Goal: Task Accomplishment & Management: Use online tool/utility

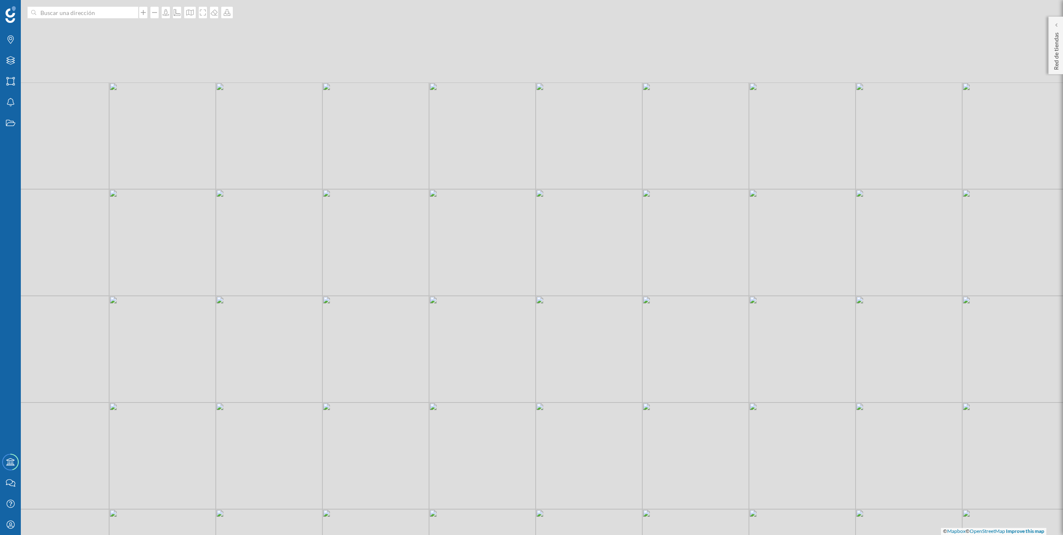
drag, startPoint x: 391, startPoint y: 134, endPoint x: 393, endPoint y: 271, distance: 136.6
click at [387, 278] on div "© Mapbox © OpenStreetMap Improve this map" at bounding box center [531, 267] width 1063 height 535
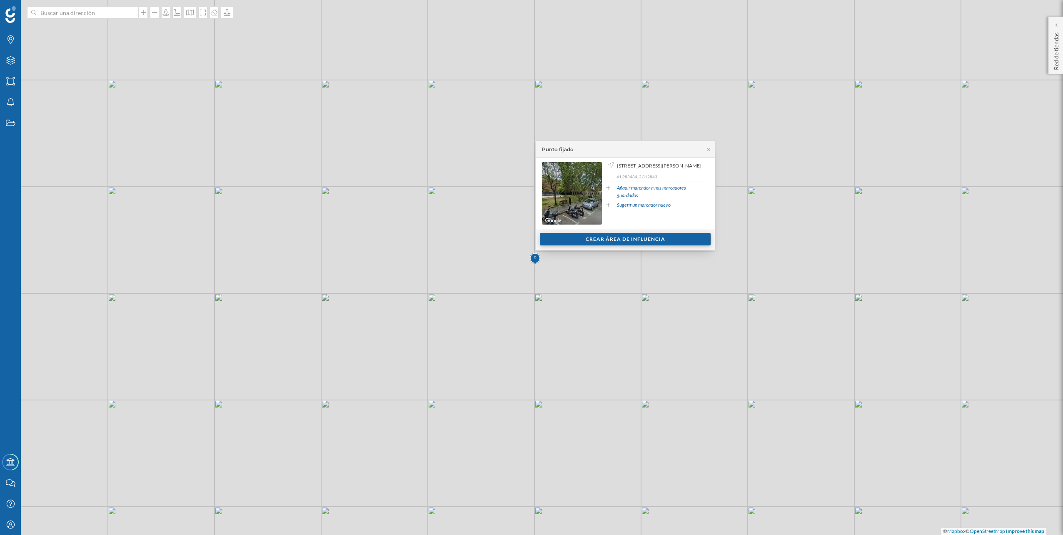
click at [581, 240] on div "Crear área de influencia" at bounding box center [625, 239] width 171 height 12
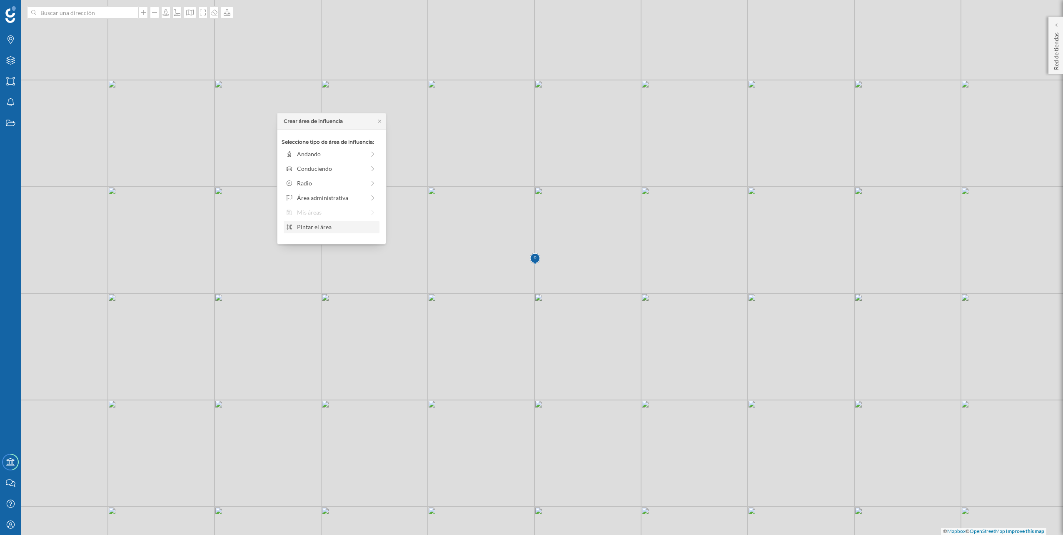
click at [331, 225] on div "Pintar el área" at bounding box center [337, 226] width 80 height 9
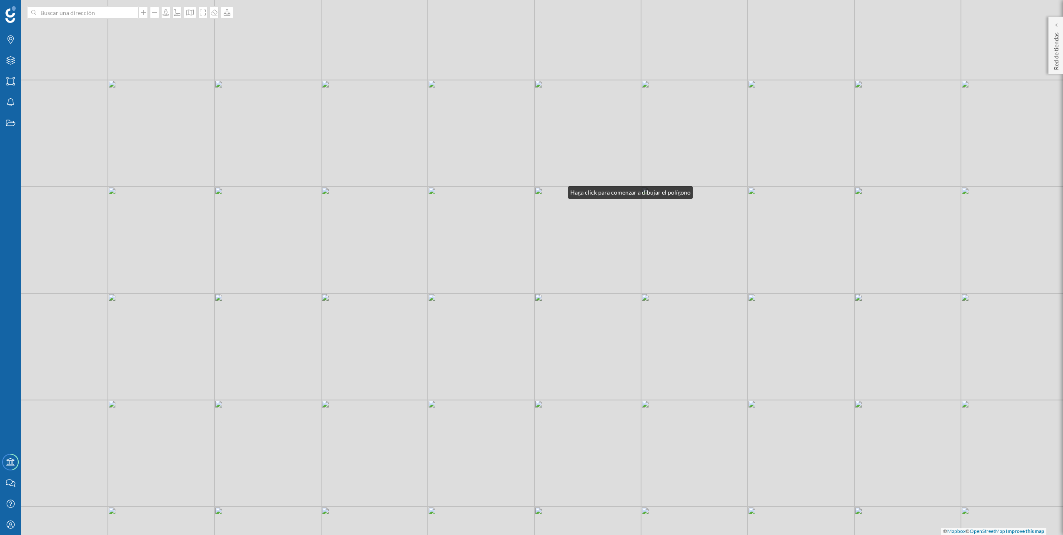
click at [560, 190] on div "© Mapbox © OpenStreetMap Improve this map" at bounding box center [531, 267] width 1063 height 535
click at [544, 199] on div "© Mapbox © OpenStreetMap Improve this map" at bounding box center [531, 267] width 1063 height 535
drag, startPoint x: 532, startPoint y: 227, endPoint x: 527, endPoint y: 237, distance: 10.6
click at [531, 227] on div "© Mapbox © OpenStreetMap Improve this map" at bounding box center [531, 267] width 1063 height 535
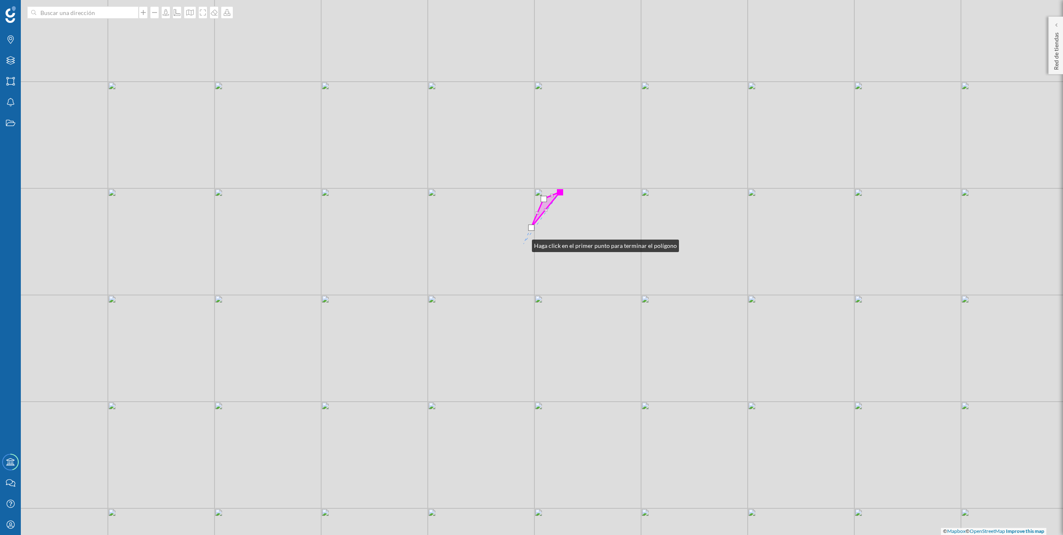
click at [522, 245] on div "© Mapbox © OpenStreetMap Improve this map" at bounding box center [531, 267] width 1063 height 535
click at [502, 265] on div "© Mapbox © OpenStreetMap Improve this map" at bounding box center [531, 267] width 1063 height 535
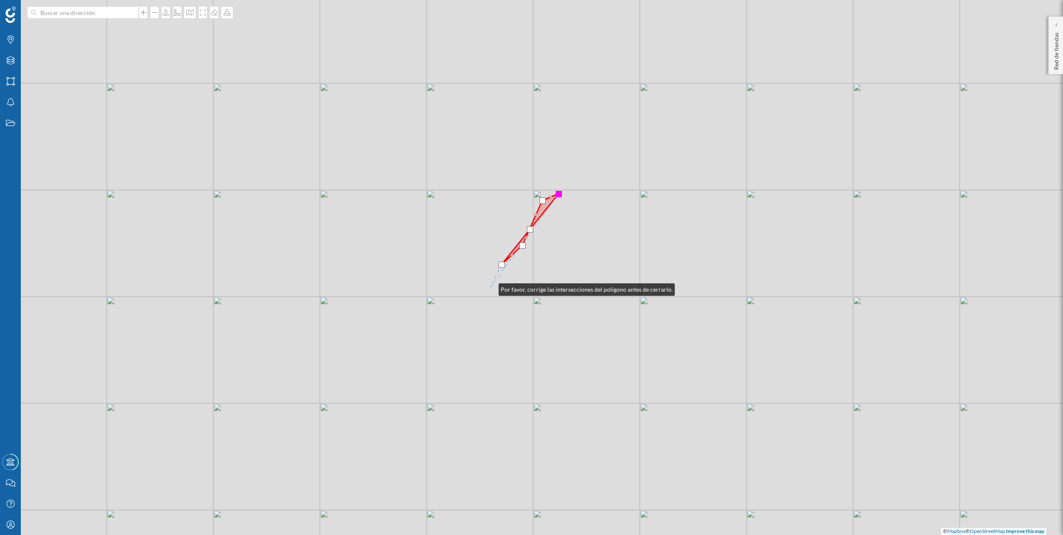
click at [491, 287] on div "© Mapbox © OpenStreetMap Improve this map" at bounding box center [531, 267] width 1063 height 535
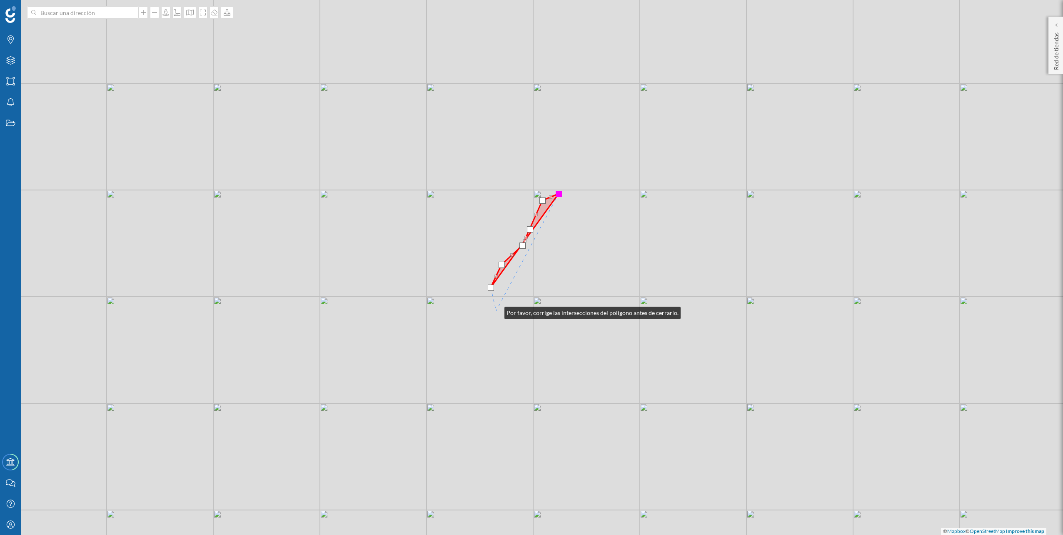
drag, startPoint x: 496, startPoint y: 311, endPoint x: 502, endPoint y: 318, distance: 9.5
click at [497, 311] on div "© Mapbox © OpenStreetMap Improve this map" at bounding box center [531, 267] width 1063 height 535
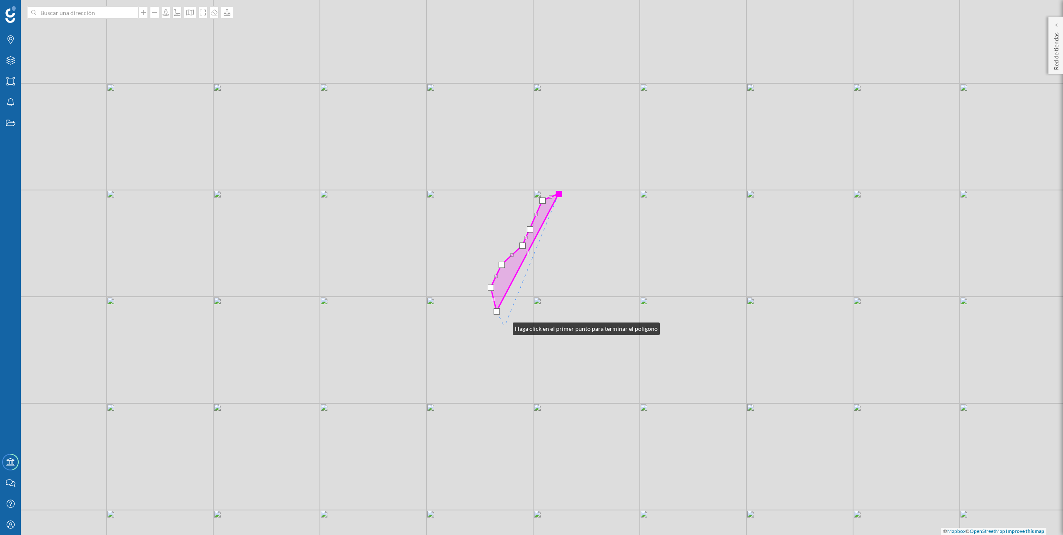
drag, startPoint x: 504, startPoint y: 327, endPoint x: 505, endPoint y: 333, distance: 6.7
click at [504, 327] on div "© Mapbox © OpenStreetMap Improve this map" at bounding box center [531, 267] width 1063 height 535
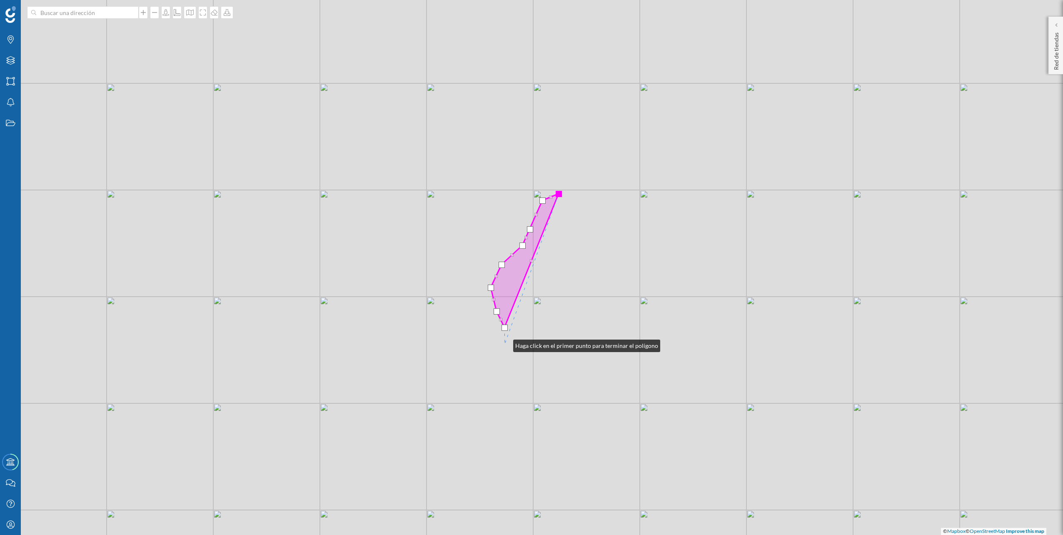
click at [505, 347] on div "© Mapbox © OpenStreetMap Improve this map" at bounding box center [531, 267] width 1063 height 535
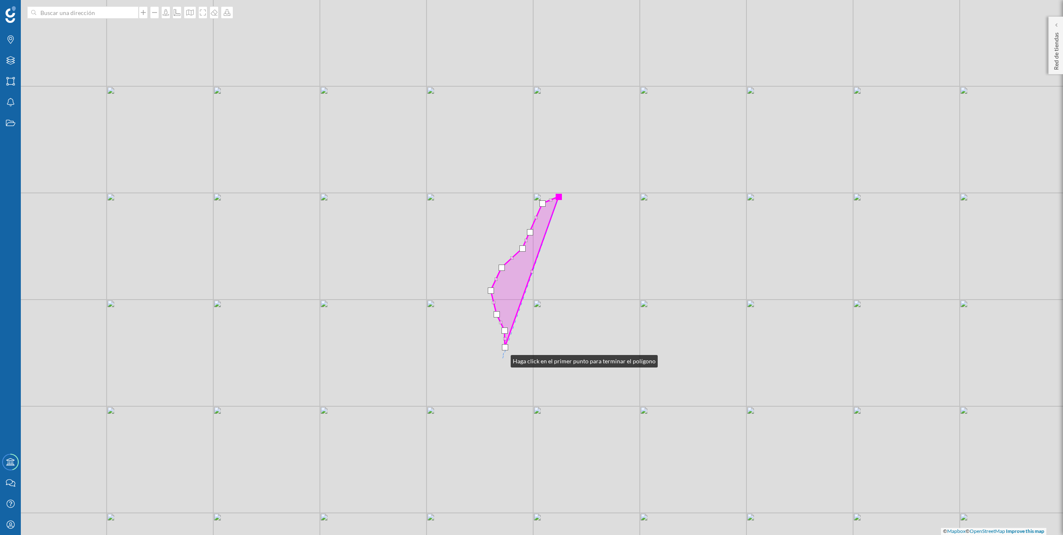
click at [502, 359] on div "© Mapbox © OpenStreetMap Improve this map" at bounding box center [531, 267] width 1063 height 535
click at [508, 367] on div "© Mapbox © OpenStreetMap Improve this map" at bounding box center [531, 267] width 1063 height 535
click at [519, 362] on div "© Mapbox © OpenStreetMap Improve this map" at bounding box center [531, 267] width 1063 height 535
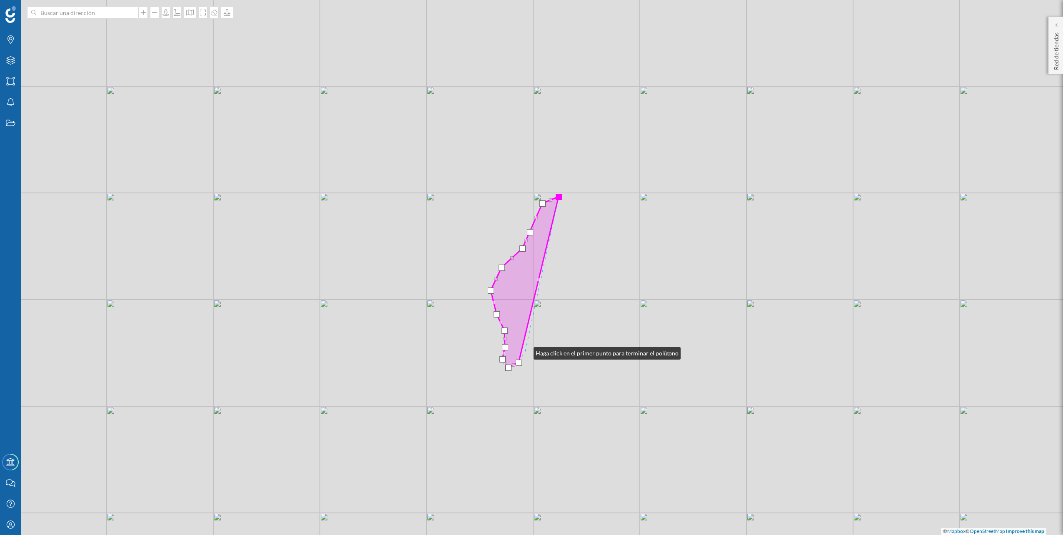
click at [525, 351] on div "© Mapbox © OpenStreetMap Improve this map" at bounding box center [531, 267] width 1063 height 535
click at [535, 348] on div "© Mapbox © OpenStreetMap Improve this map" at bounding box center [531, 267] width 1063 height 535
click at [540, 342] on div "© Mapbox © OpenStreetMap Improve this map" at bounding box center [531, 267] width 1063 height 535
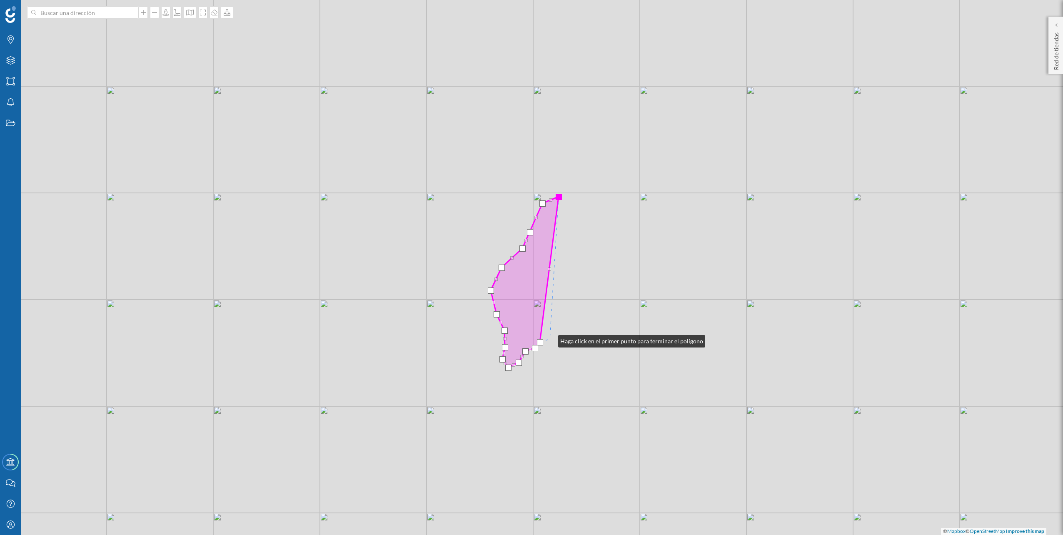
click at [550, 339] on div "© Mapbox © OpenStreetMap Improve this map" at bounding box center [531, 267] width 1063 height 535
click at [556, 327] on div "© Mapbox © OpenStreetMap Improve this map" at bounding box center [531, 267] width 1063 height 535
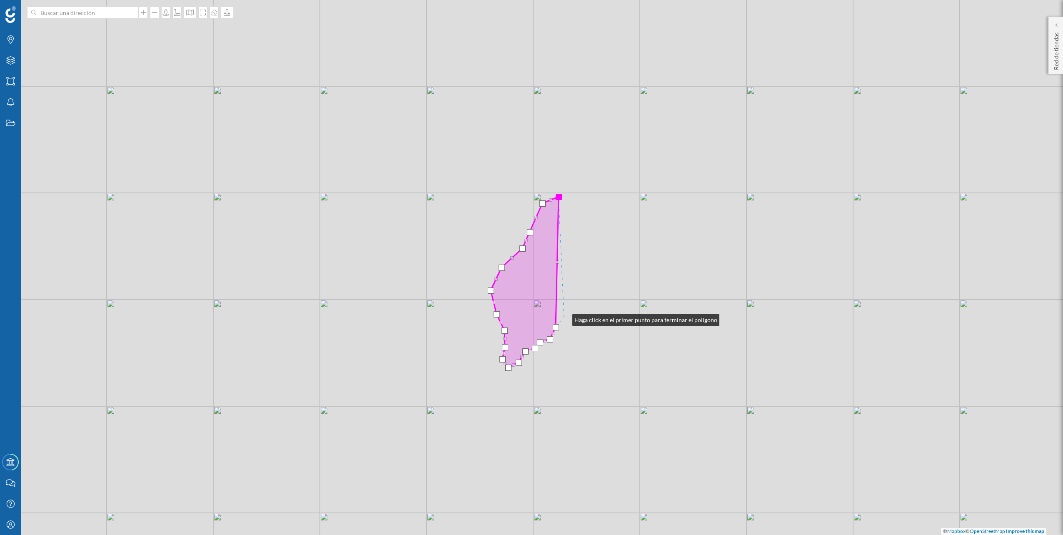
click at [564, 318] on div "© Mapbox © OpenStreetMap Improve this map" at bounding box center [531, 267] width 1063 height 535
click at [570, 312] on div "© Mapbox © OpenStreetMap Improve this map" at bounding box center [531, 267] width 1063 height 535
click at [576, 308] on div "© Mapbox © OpenStreetMap Improve this map" at bounding box center [531, 267] width 1063 height 535
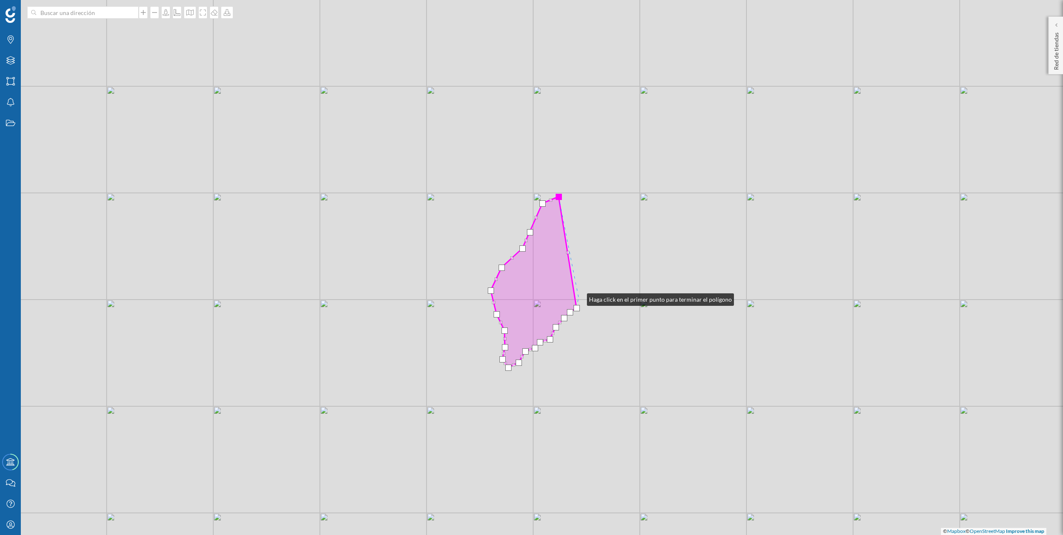
click at [579, 296] on div "© Mapbox © OpenStreetMap Improve this map" at bounding box center [531, 267] width 1063 height 535
click at [572, 279] on icon at bounding box center [535, 282] width 88 height 171
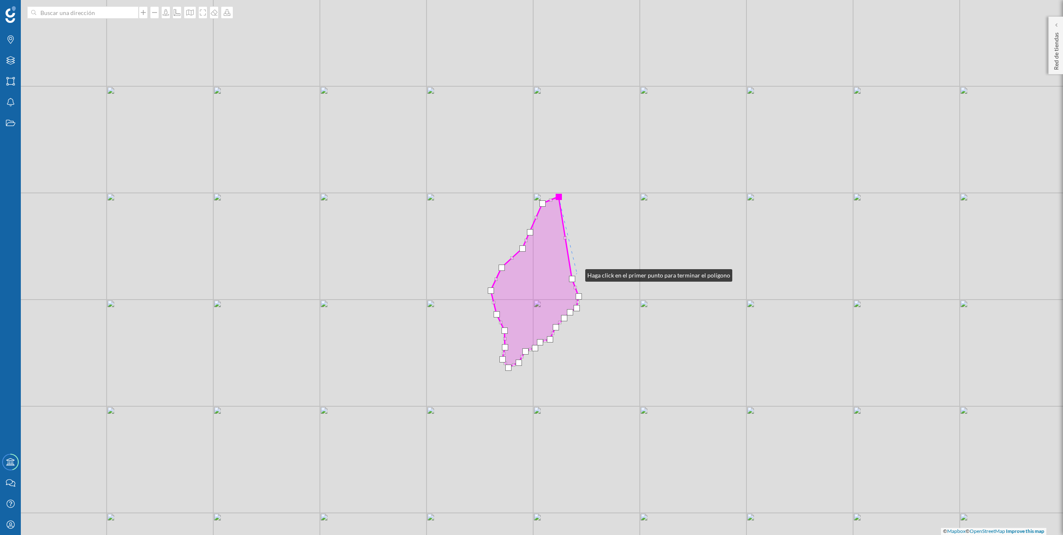
click at [578, 273] on div "© Mapbox © OpenStreetMap Improve this map" at bounding box center [531, 267] width 1063 height 535
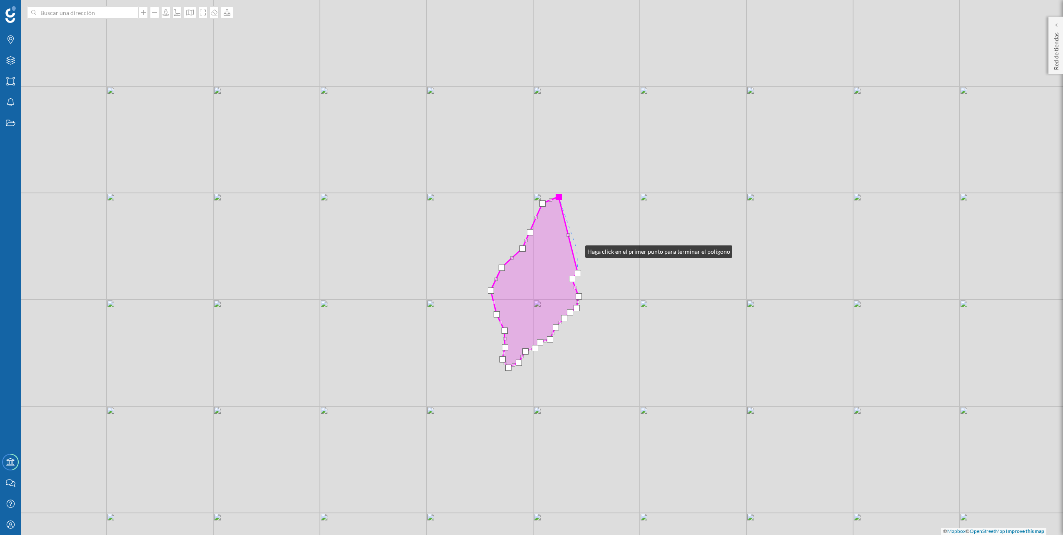
click at [577, 250] on div "© Mapbox © OpenStreetMap Improve this map" at bounding box center [531, 267] width 1063 height 535
click at [574, 235] on div "© Mapbox © OpenStreetMap Improve this map" at bounding box center [531, 267] width 1063 height 535
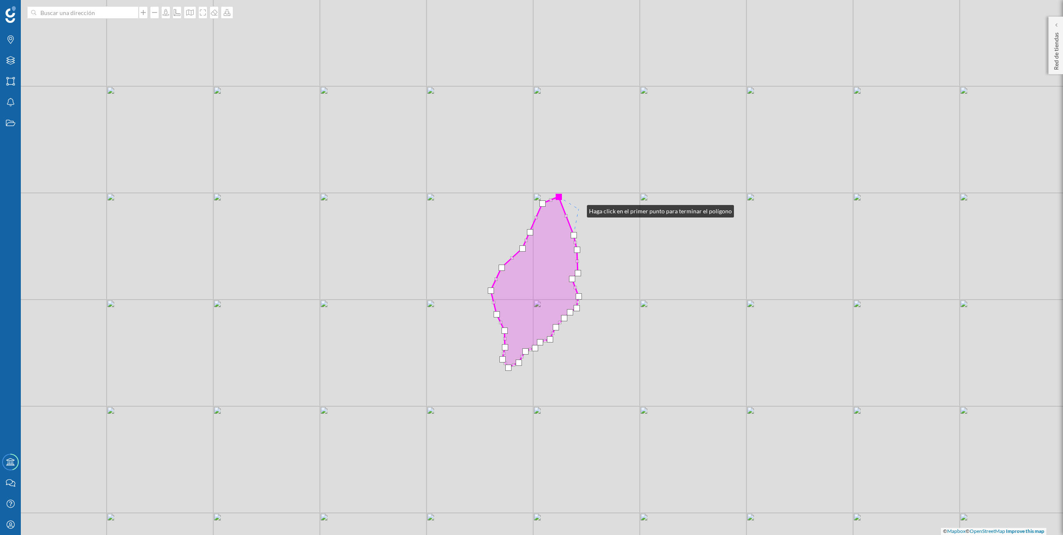
click at [579, 209] on div "© Mapbox © OpenStreetMap Improve this map" at bounding box center [531, 267] width 1063 height 535
click at [560, 198] on div at bounding box center [559, 197] width 6 height 6
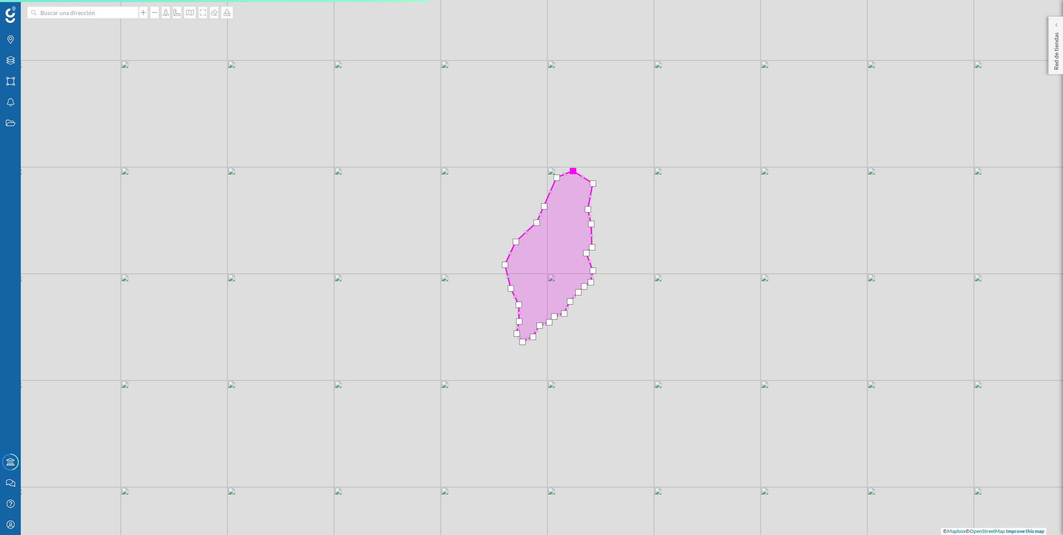
drag, startPoint x: 703, startPoint y: 190, endPoint x: 717, endPoint y: 165, distance: 29.5
click at [717, 165] on div "© Mapbox © OpenStreetMap Improve this map" at bounding box center [531, 267] width 1063 height 535
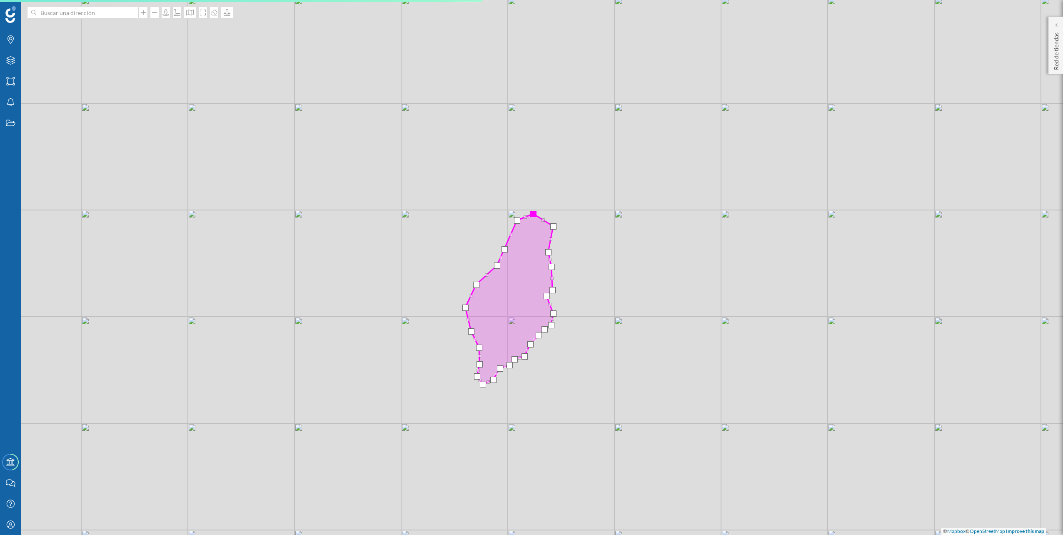
drag, startPoint x: 693, startPoint y: 192, endPoint x: 659, endPoint y: 219, distance: 43.2
click at [665, 220] on div "© Mapbox © OpenStreetMap Improve this map" at bounding box center [531, 267] width 1063 height 535
click at [529, 218] on div at bounding box center [530, 218] width 6 height 6
drag, startPoint x: 531, startPoint y: 226, endPoint x: 529, endPoint y: 215, distance: 10.5
click at [529, 214] on div at bounding box center [530, 217] width 6 height 6
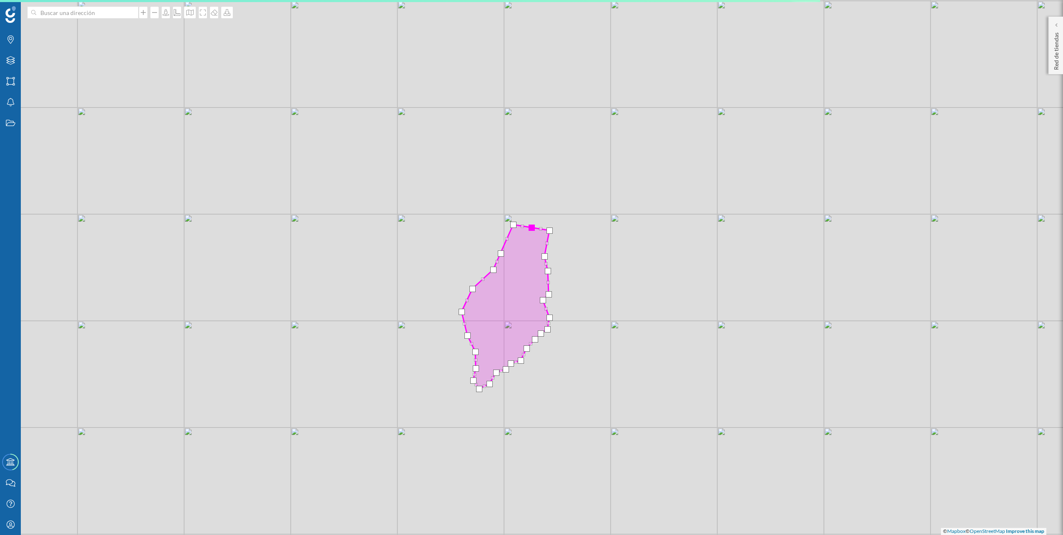
click at [532, 226] on div at bounding box center [532, 228] width 6 height 6
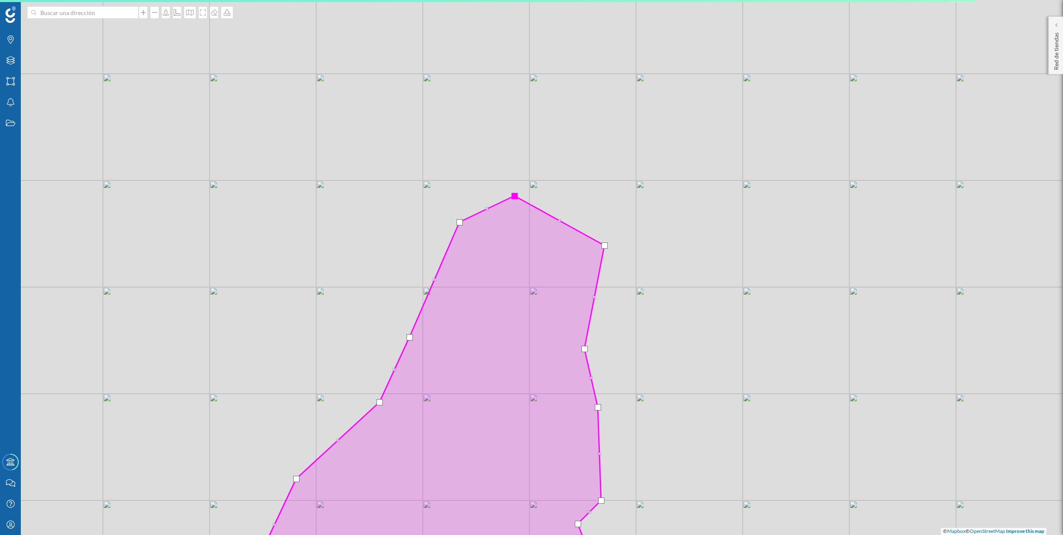
drag, startPoint x: 527, startPoint y: 223, endPoint x: 514, endPoint y: 195, distance: 30.9
click at [514, 195] on div at bounding box center [515, 196] width 6 height 6
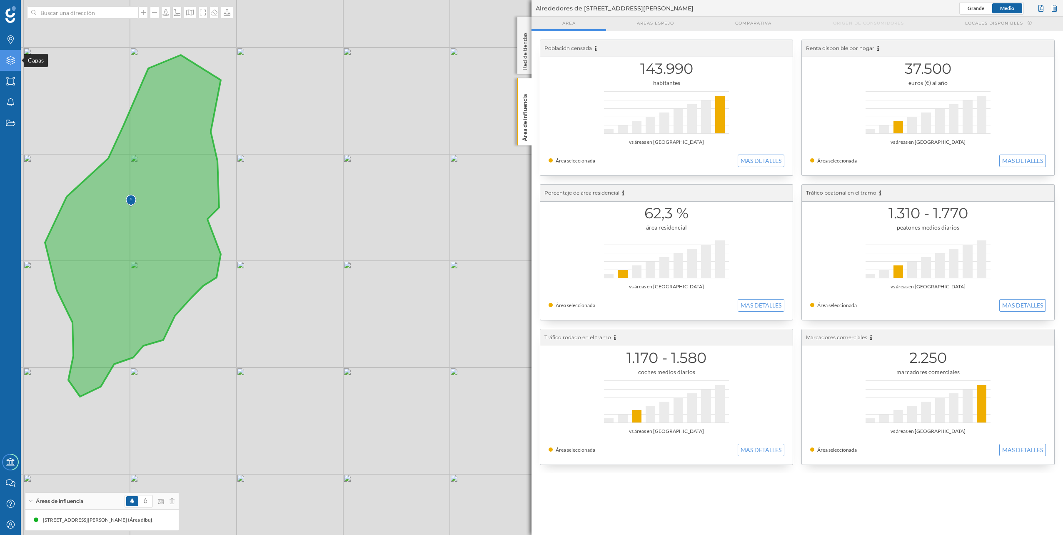
click at [15, 63] on icon "Capas" at bounding box center [10, 60] width 10 height 8
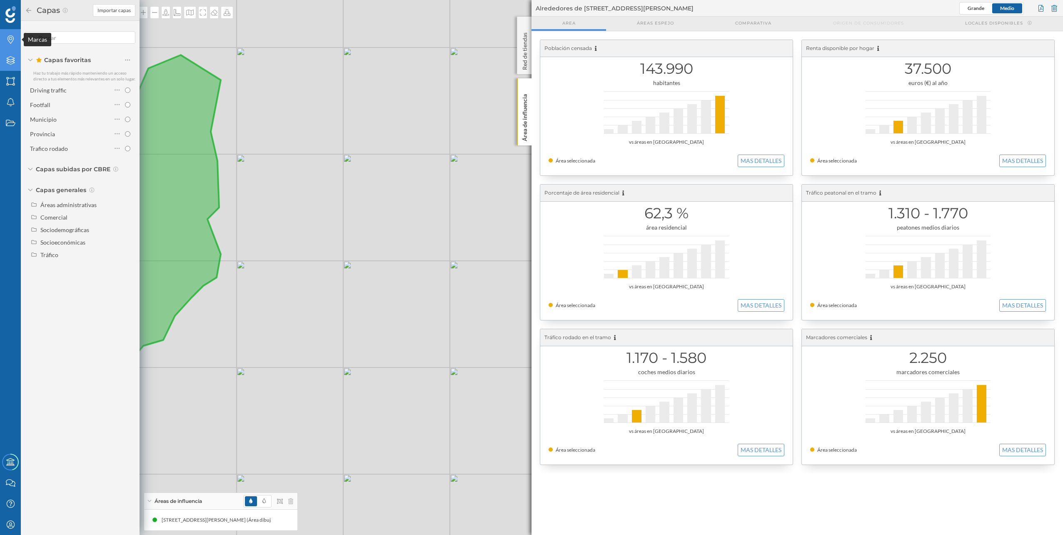
click at [11, 42] on icon "Marcas" at bounding box center [10, 39] width 10 height 8
click at [129, 208] on input "checkbox" at bounding box center [127, 208] width 5 height 5
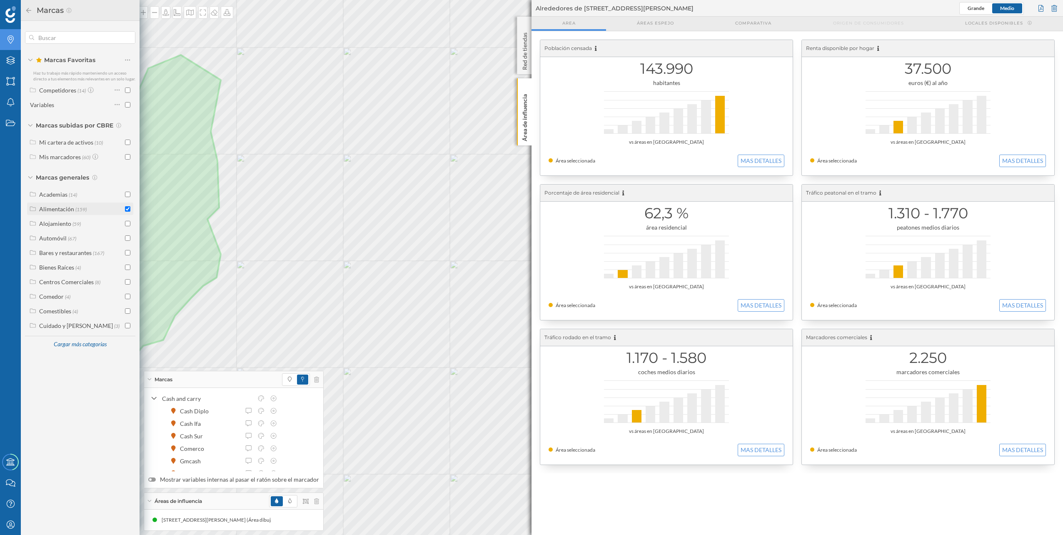
click at [128, 209] on input "checkbox" at bounding box center [127, 208] width 5 height 5
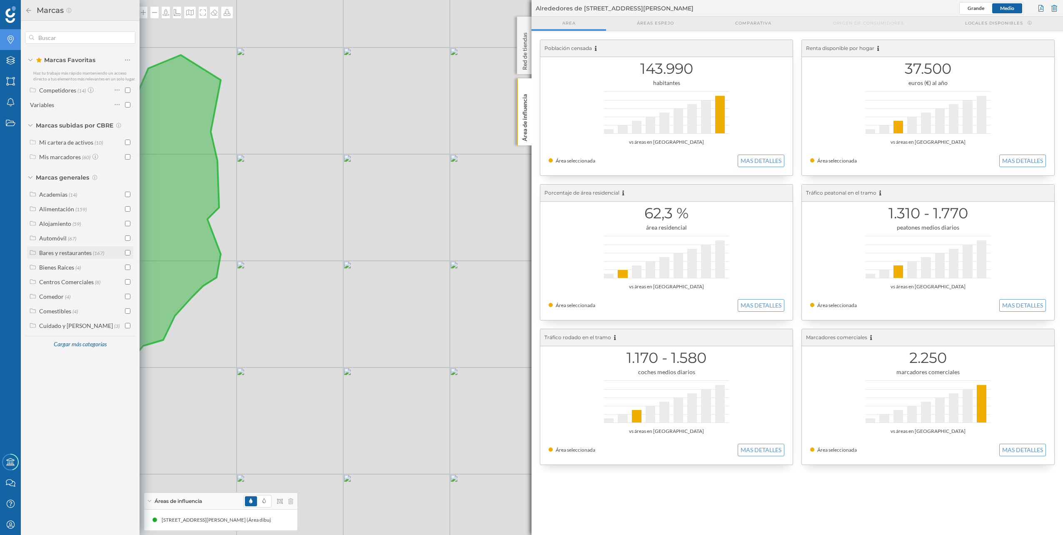
click at [127, 254] on input "checkbox" at bounding box center [127, 252] width 5 height 5
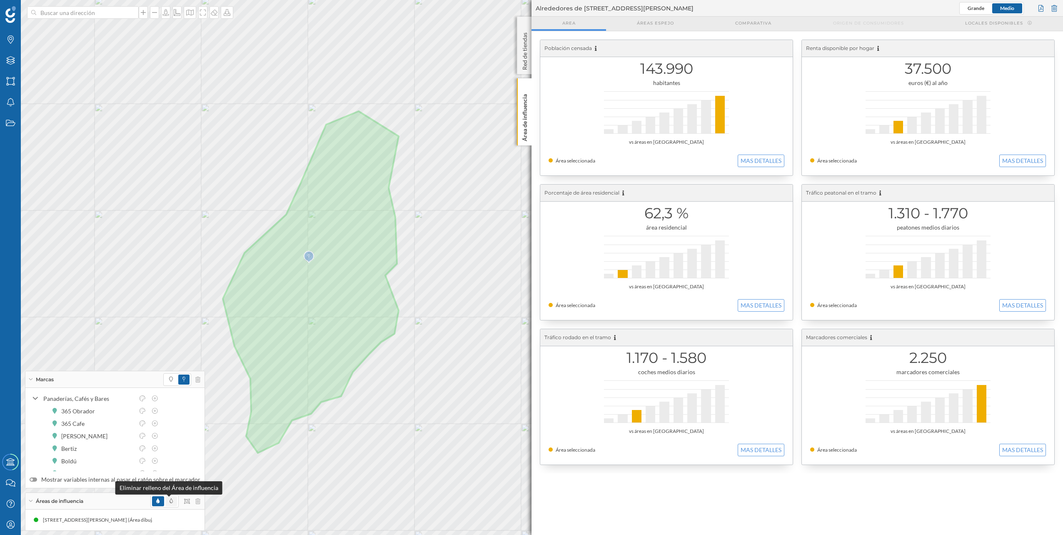
click at [170, 502] on icon at bounding box center [171, 500] width 3 height 5
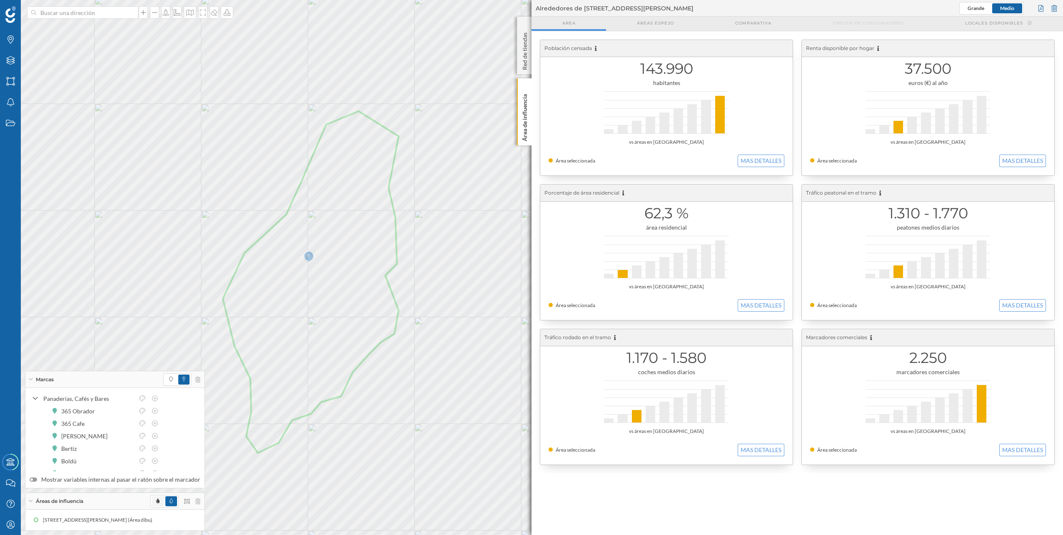
click at [157, 501] on span at bounding box center [158, 501] width 12 height 10
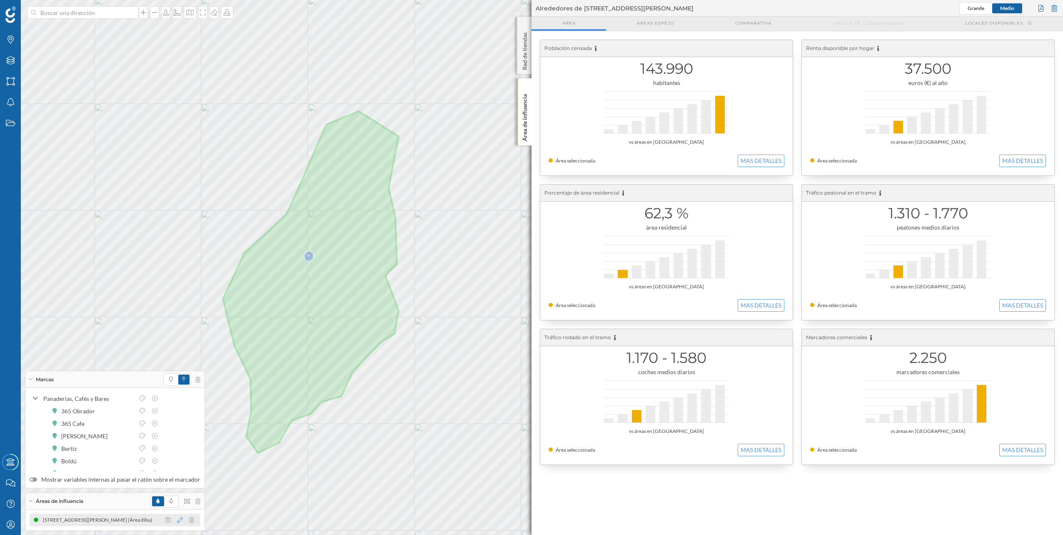
click at [177, 522] on icon at bounding box center [180, 520] width 6 height 6
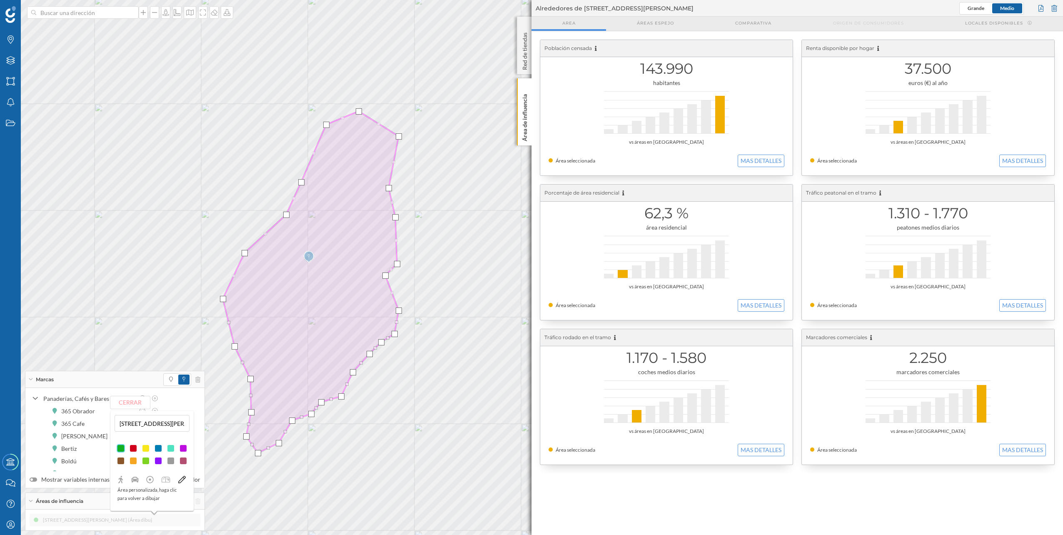
click at [157, 449] on div at bounding box center [158, 448] width 8 height 8
click at [155, 447] on div at bounding box center [158, 448] width 8 height 8
click at [134, 404] on button "Cerrar" at bounding box center [130, 402] width 40 height 12
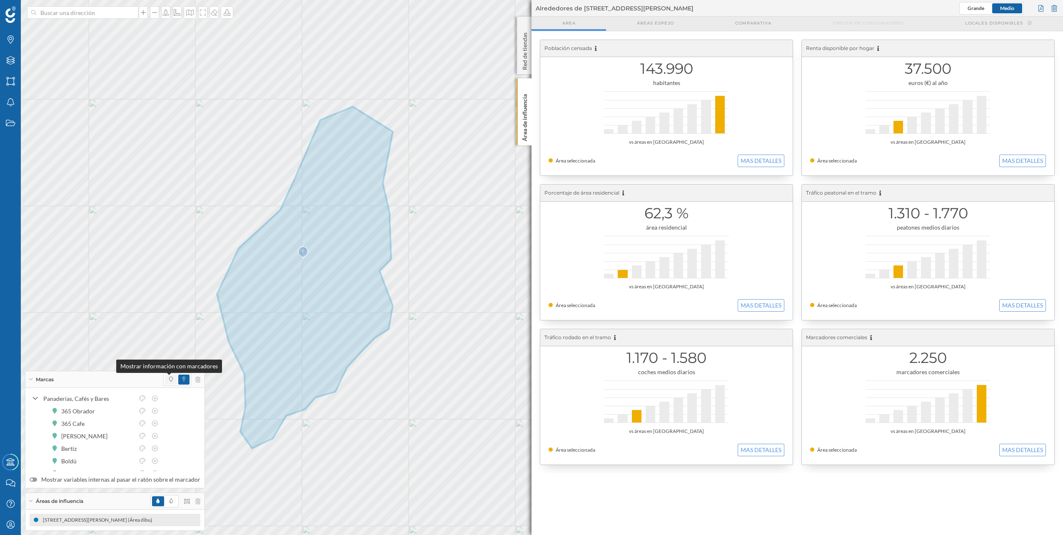
click at [169, 382] on span at bounding box center [171, 379] width 4 height 7
click at [169, 380] on icon at bounding box center [171, 379] width 4 height 5
click at [178, 380] on span at bounding box center [183, 379] width 11 height 10
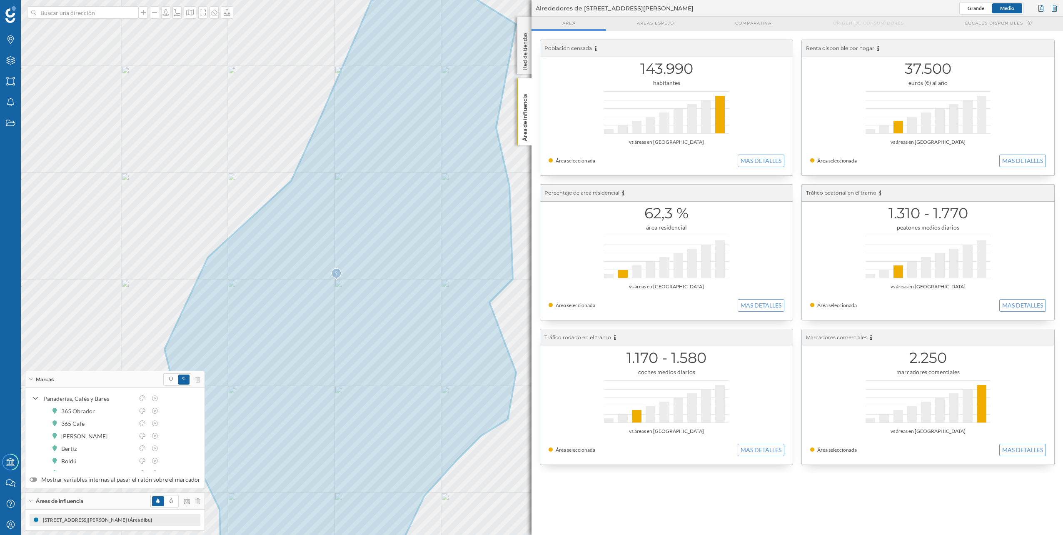
click at [31, 377] on div "Marcas" at bounding box center [114, 379] width 179 height 17
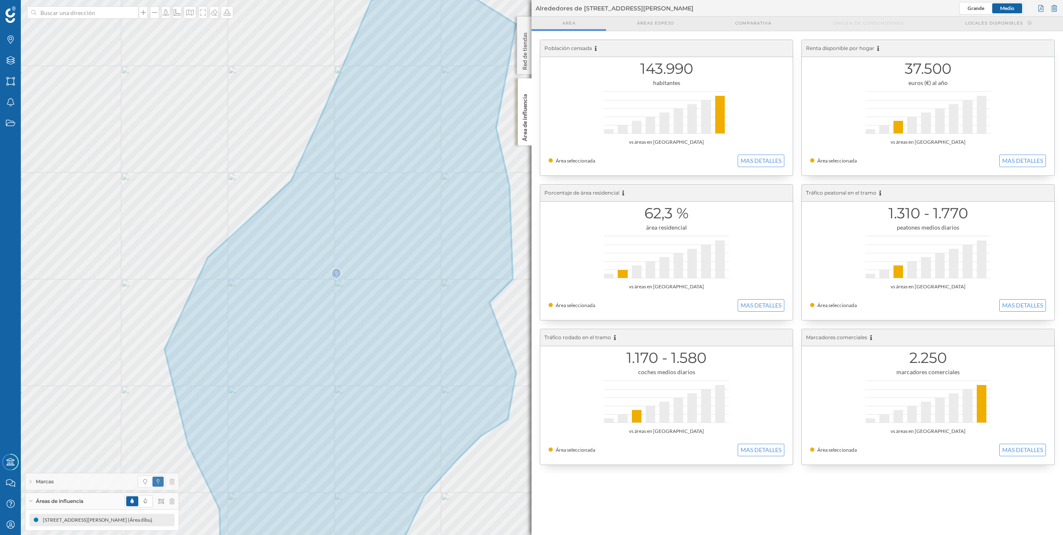
click at [32, 480] on div "Marcas" at bounding box center [101, 481] width 153 height 17
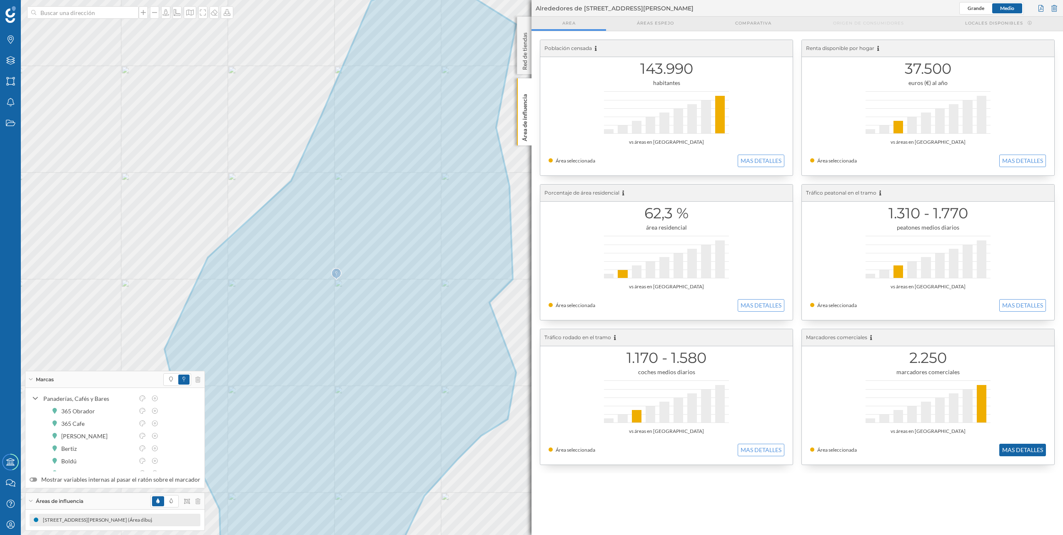
click at [1030, 449] on button "MAS DETALLES" at bounding box center [1022, 450] width 47 height 12
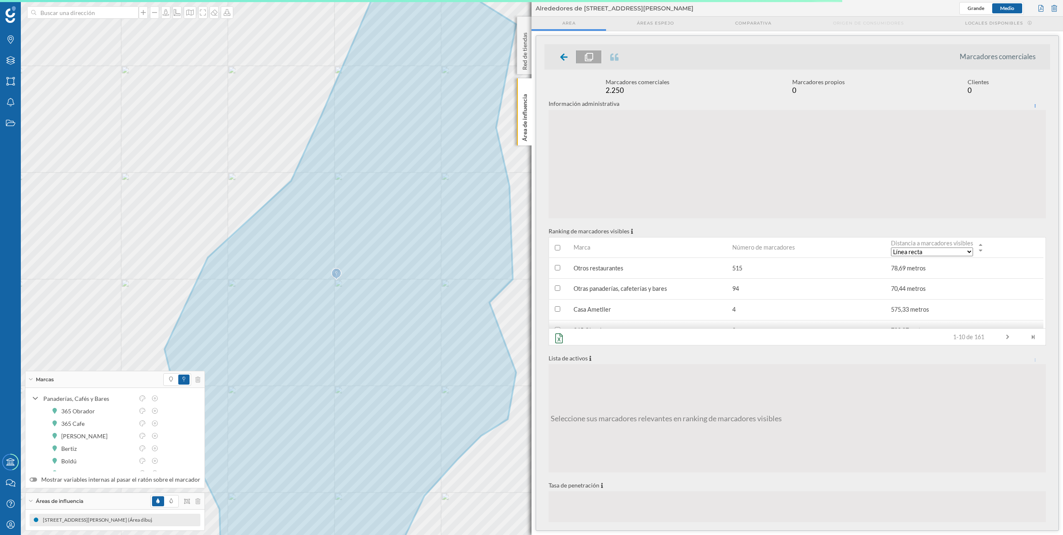
click at [917, 250] on select "Línea recta Min. andando Min. en coche" at bounding box center [932, 251] width 82 height 9
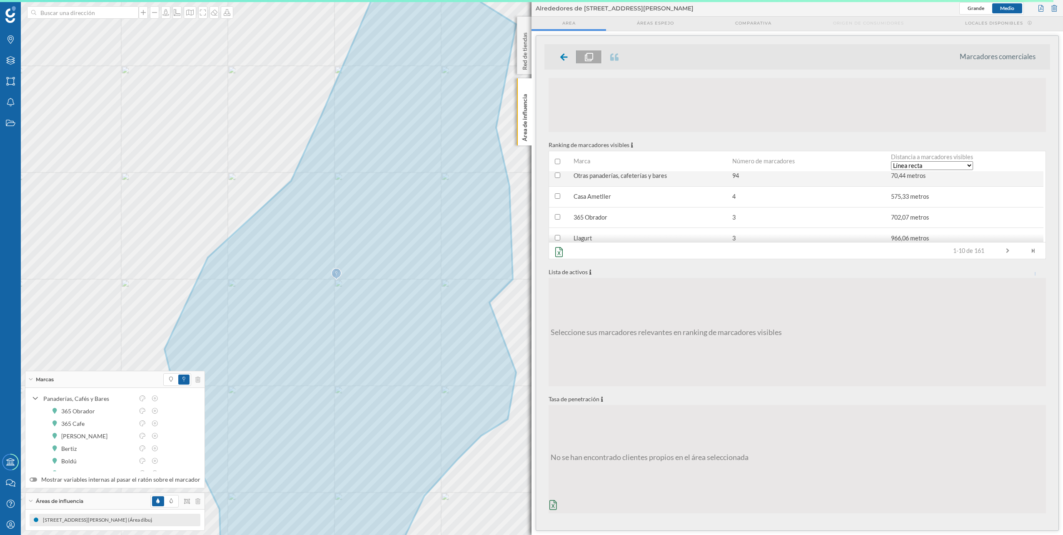
scroll to position [28, 0]
click at [5, 35] on icon "Marcas" at bounding box center [10, 39] width 10 height 8
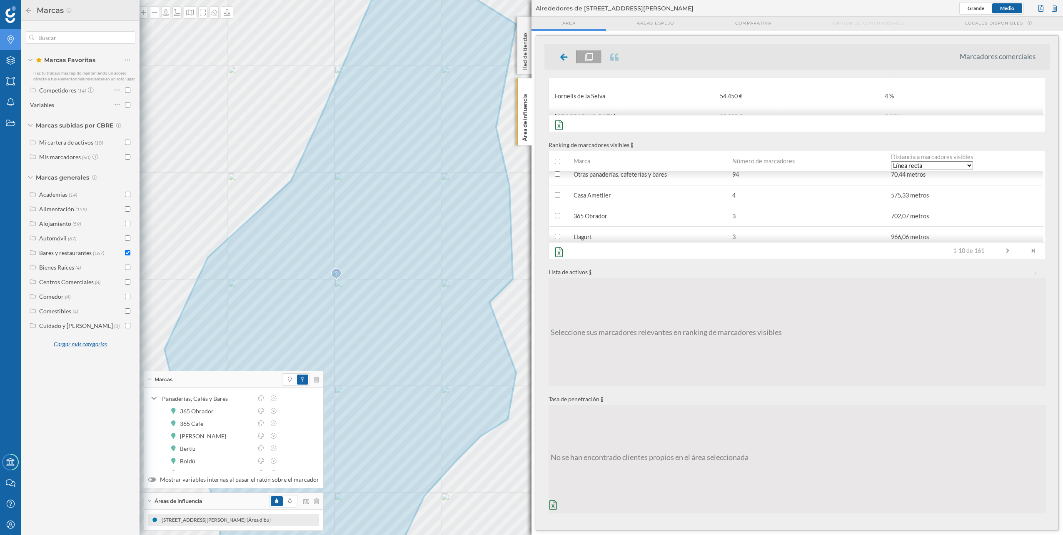
click at [81, 347] on div "Cargar más categorías" at bounding box center [79, 344] width 63 height 12
drag, startPoint x: 93, startPoint y: 443, endPoint x: 96, endPoint y: 468, distance: 24.7
drag, startPoint x: 96, startPoint y: 468, endPoint x: 85, endPoint y: 504, distance: 37.9
click at [85, 504] on div "Marcas Favoritas Haz tu trabajo más rápido manteniendo un acceso directo a tus …" at bounding box center [80, 263] width 119 height 484
click at [86, 493] on div "Cargar más categorías" at bounding box center [79, 490] width 63 height 12
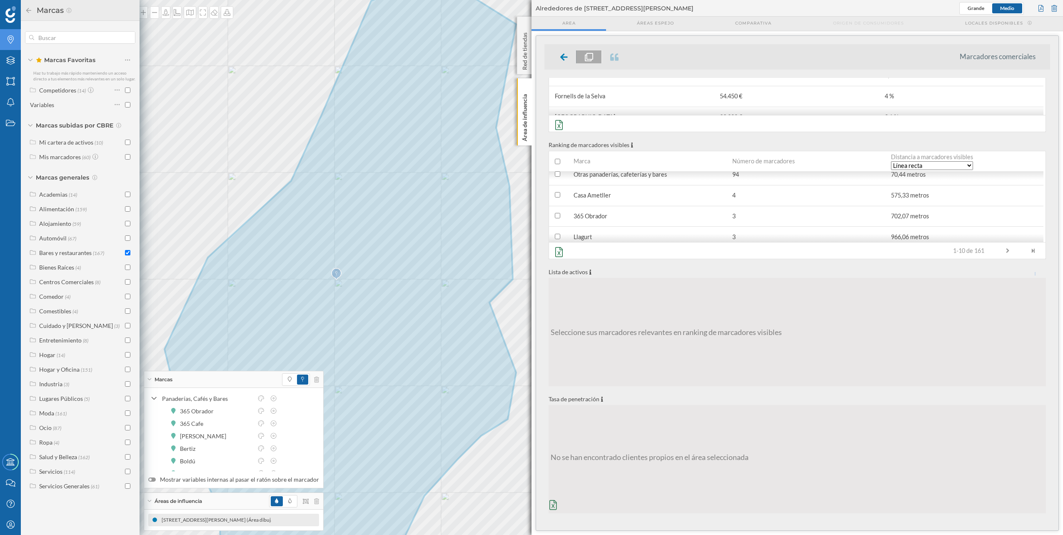
click at [18, 40] on div "Marcas" at bounding box center [10, 39] width 21 height 21
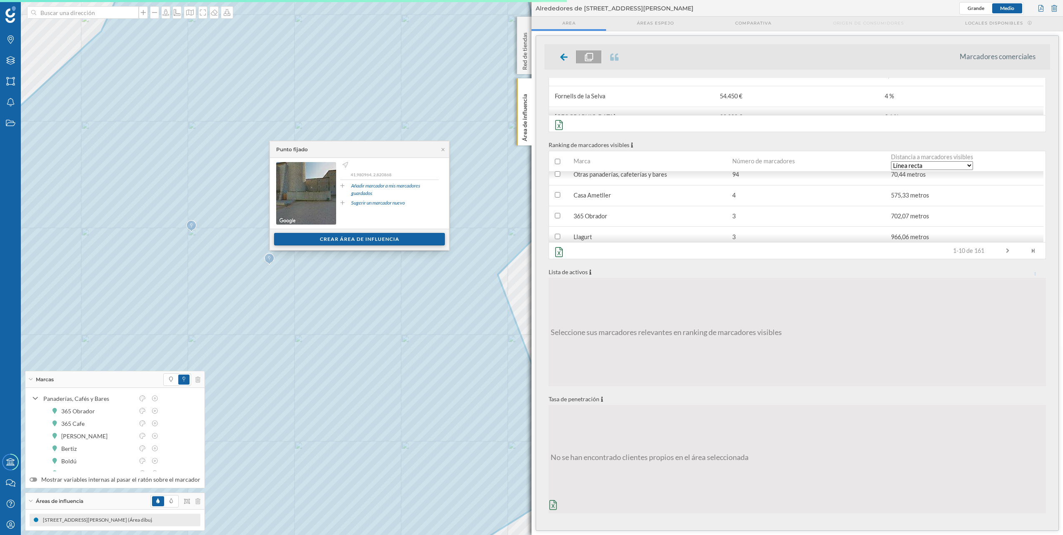
click at [356, 240] on div "Crear área de influencia" at bounding box center [359, 239] width 171 height 12
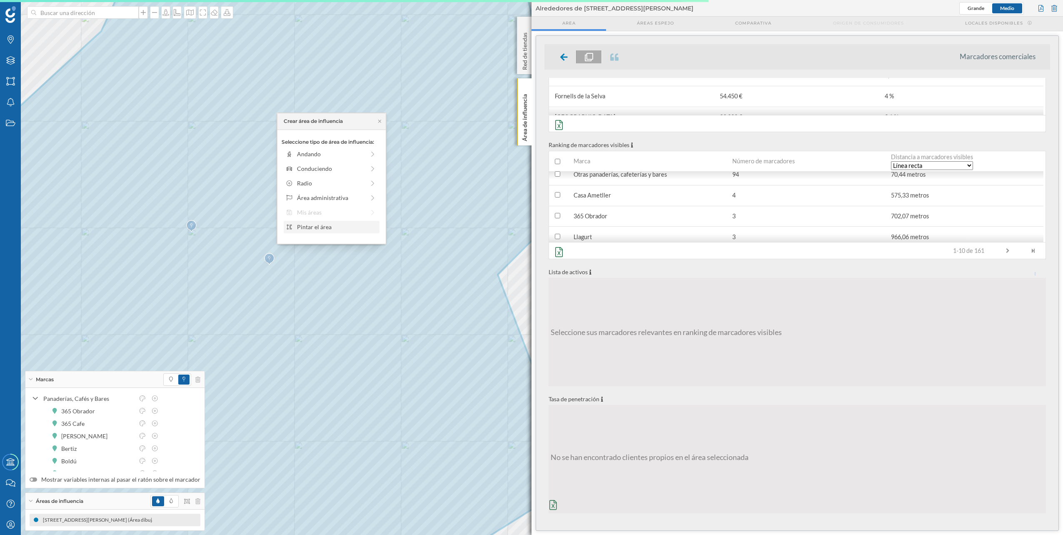
click at [320, 229] on div "Pintar el área" at bounding box center [337, 226] width 80 height 9
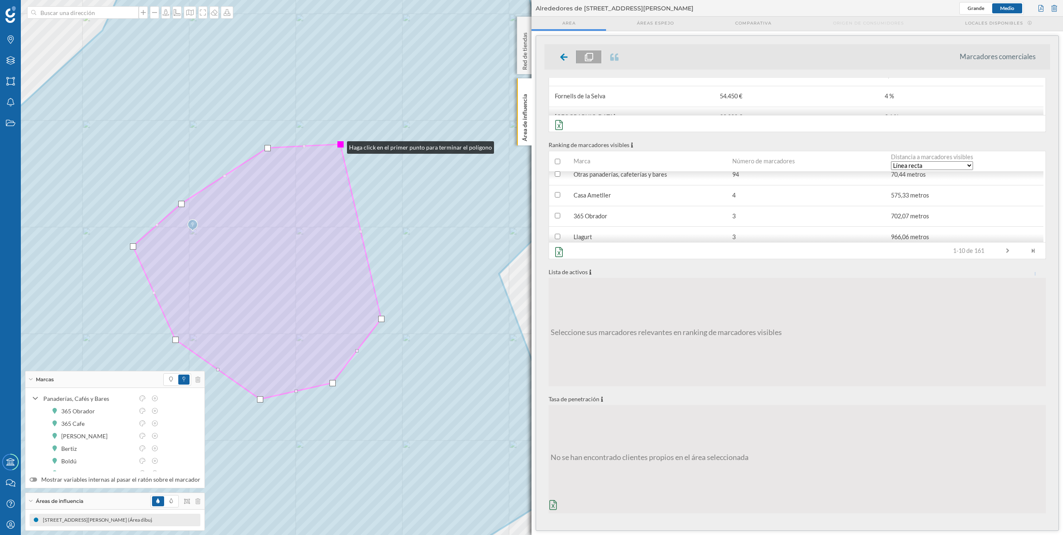
click at [339, 145] on div at bounding box center [340, 144] width 6 height 6
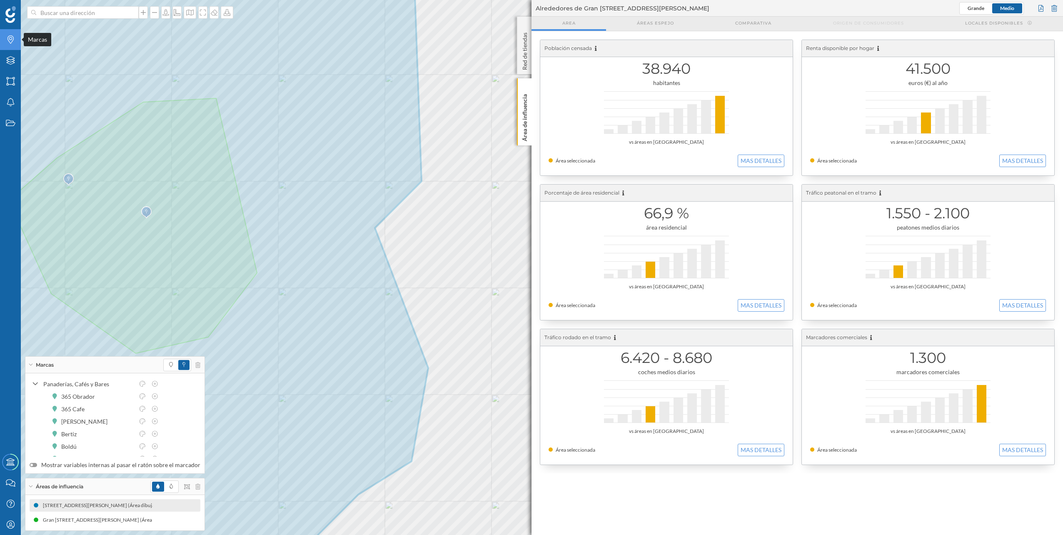
click at [12, 36] on icon "Marcas" at bounding box center [10, 39] width 10 height 8
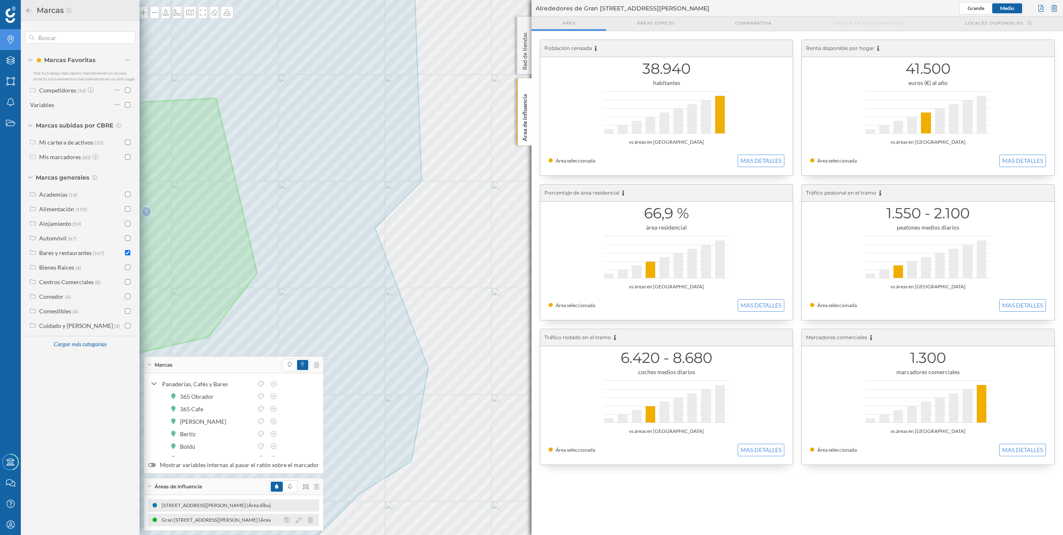
click at [216, 518] on div "Gran [STREET_ADDRESS][PERSON_NAME] (Área dibujada)" at bounding box center [229, 520] width 135 height 8
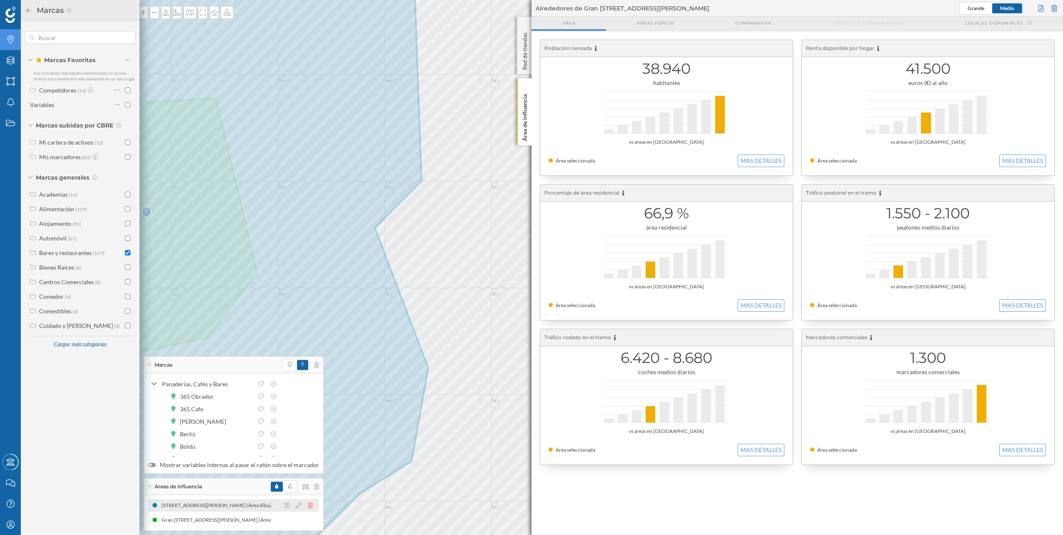
click at [308, 505] on icon at bounding box center [310, 505] width 5 height 6
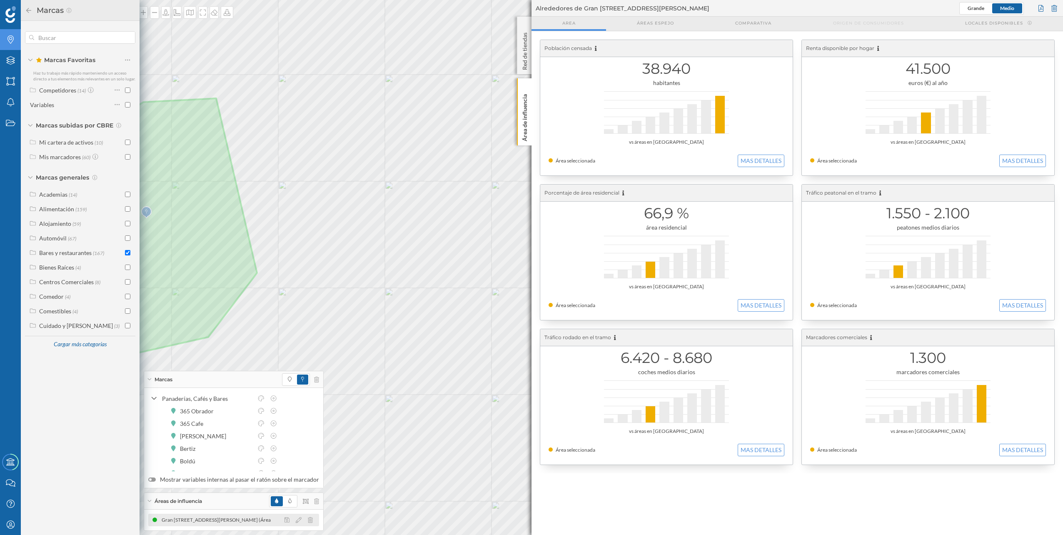
click at [213, 514] on div "Gran [STREET_ADDRESS][PERSON_NAME] (Área dibujada)" at bounding box center [233, 520] width 171 height 12
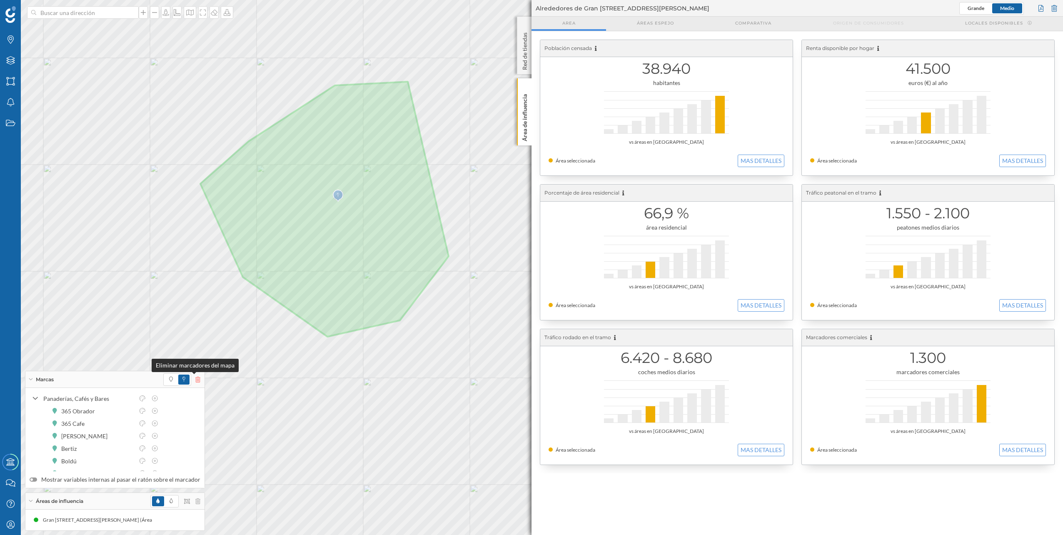
click at [195, 379] on icon at bounding box center [197, 380] width 5 height 6
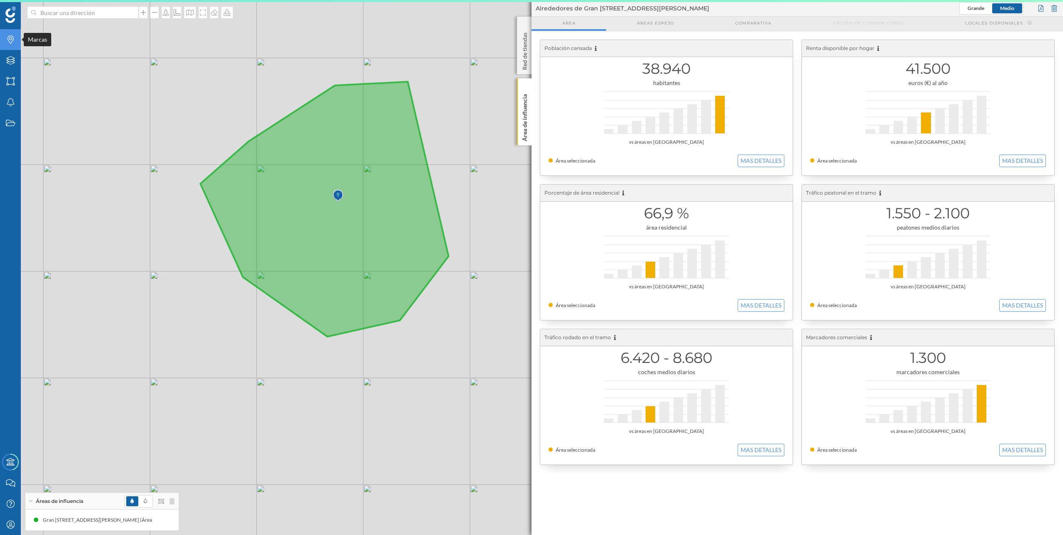
click at [20, 47] on div "Marcas" at bounding box center [10, 39] width 21 height 21
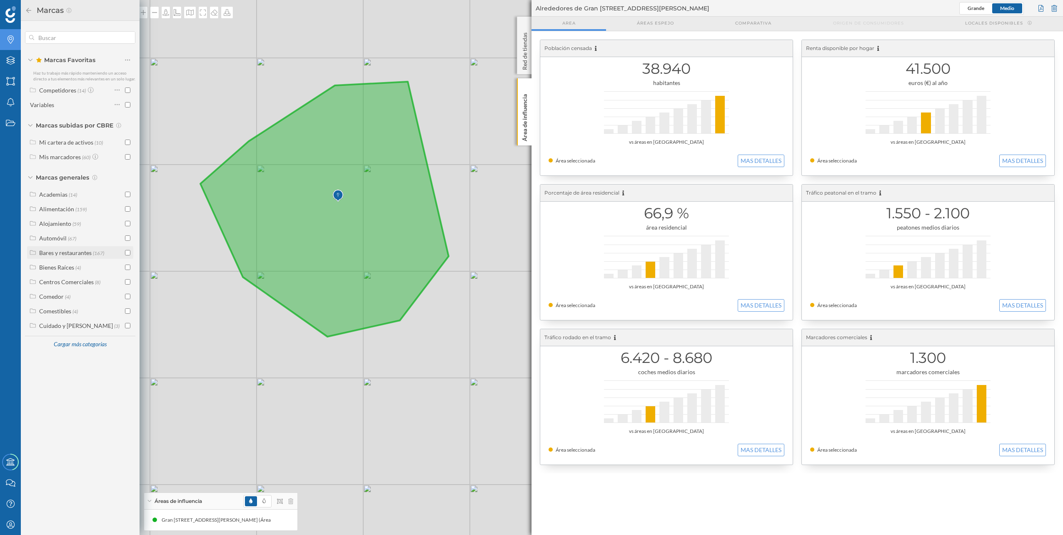
click at [129, 255] on input "checkbox" at bounding box center [127, 252] width 5 height 5
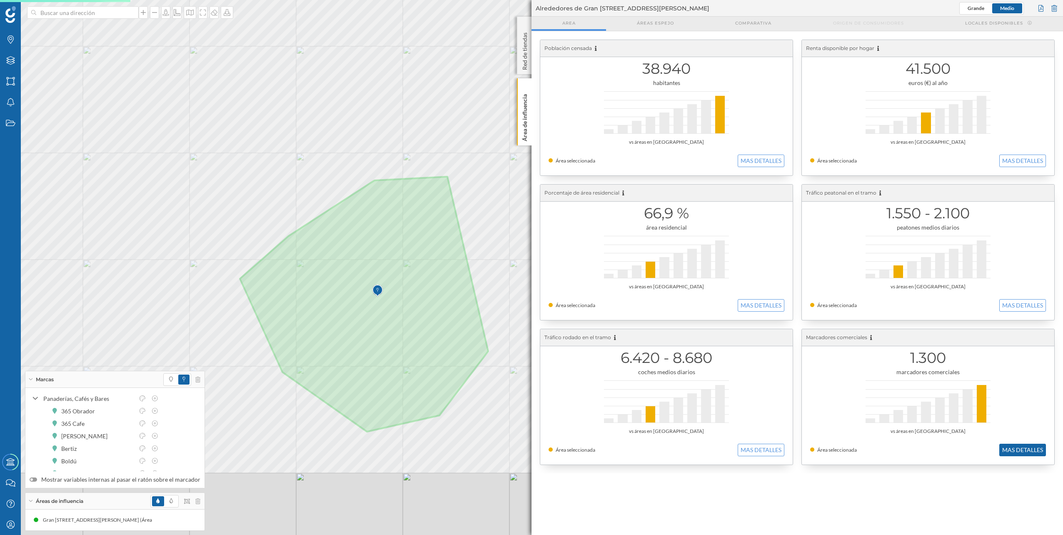
click at [1023, 452] on button "MAS DETALLES" at bounding box center [1022, 450] width 47 height 12
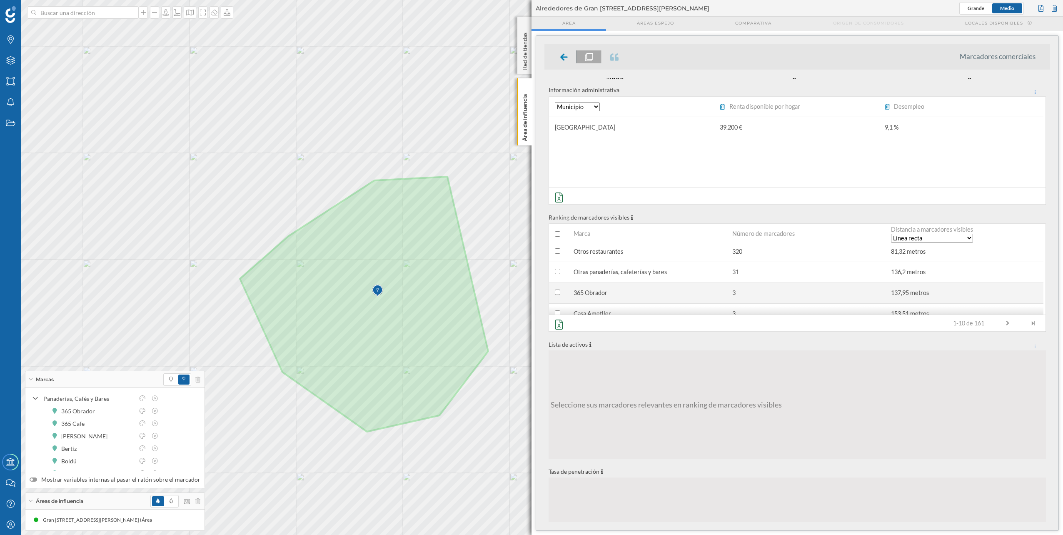
scroll to position [0, 0]
click at [594, 107] on select "Municipio Código postal" at bounding box center [577, 106] width 45 height 9
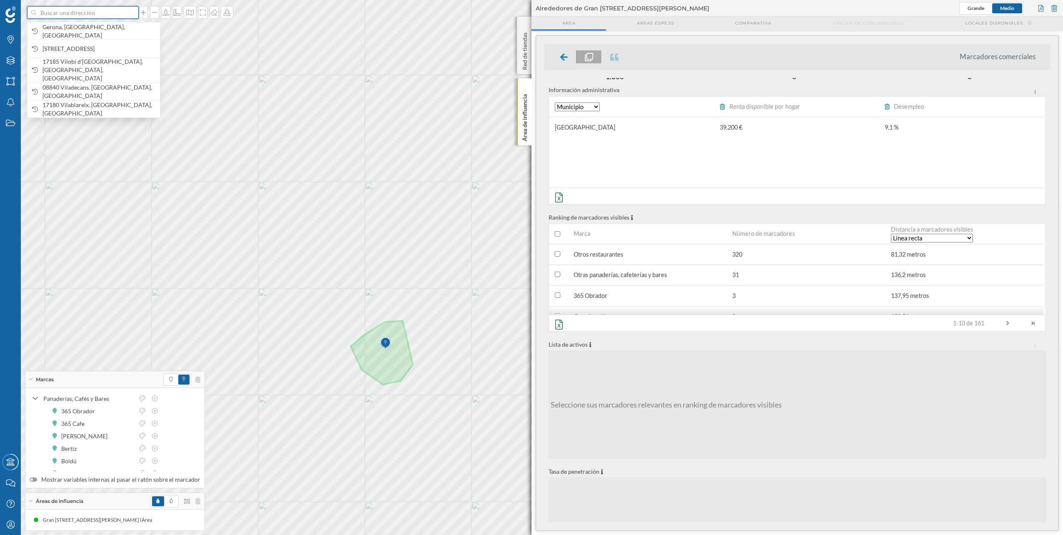
click at [110, 11] on input at bounding box center [82, 12] width 93 height 12
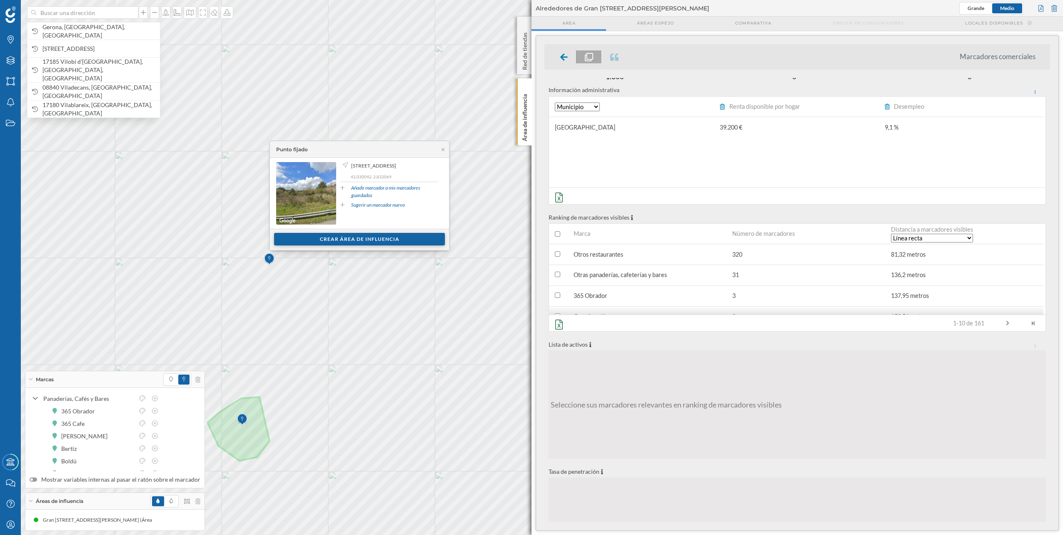
click at [371, 237] on div "Crear área de influencia" at bounding box center [359, 239] width 171 height 12
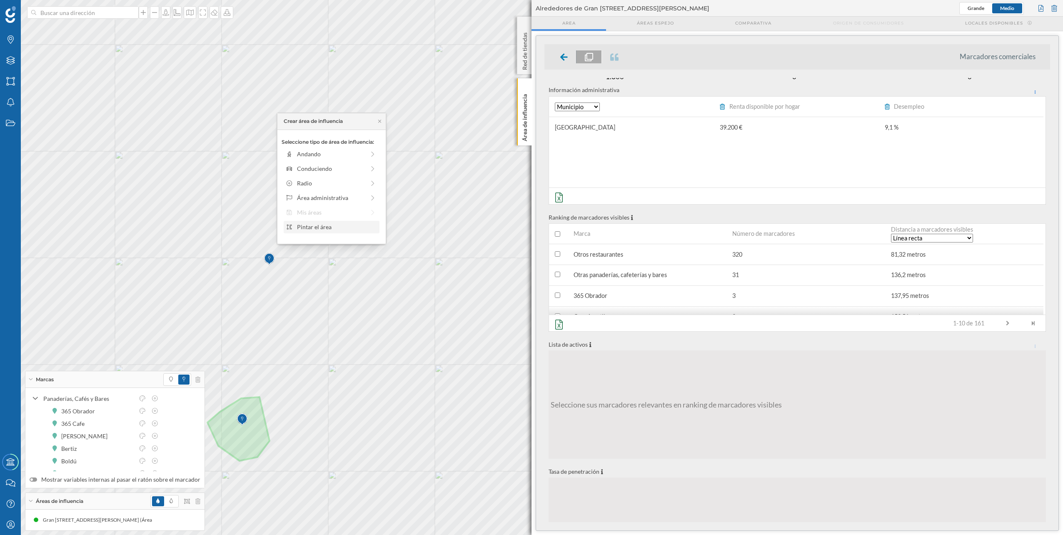
click at [336, 228] on div "Pintar el área" at bounding box center [337, 226] width 80 height 9
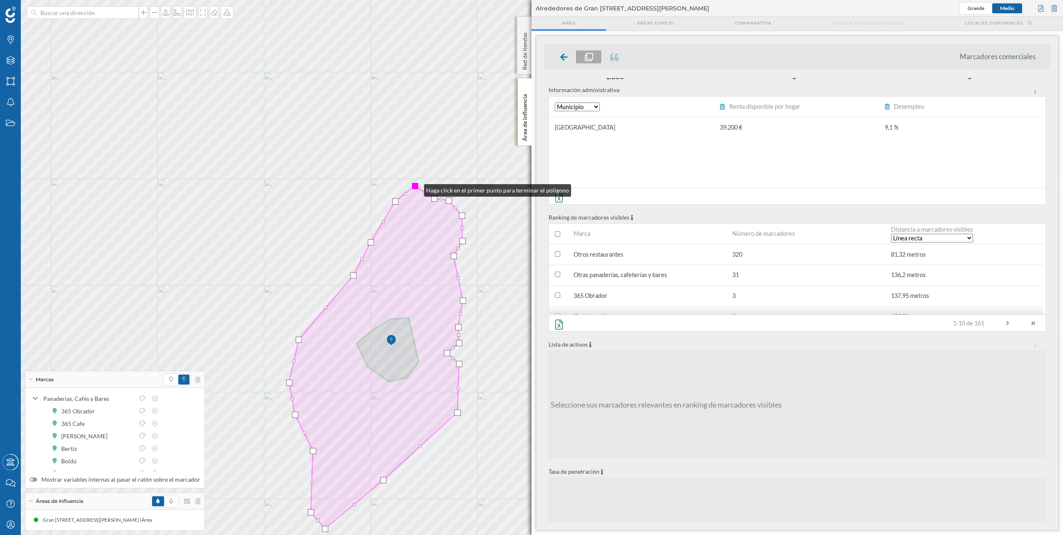
click at [416, 188] on div at bounding box center [415, 186] width 6 height 6
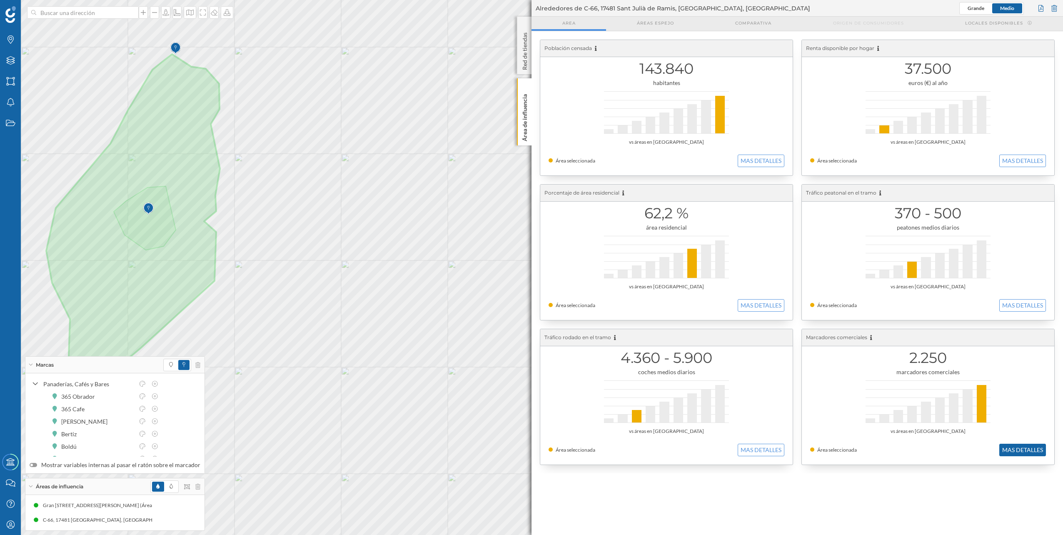
click at [1017, 445] on button "MAS DETALLES" at bounding box center [1022, 450] width 47 height 12
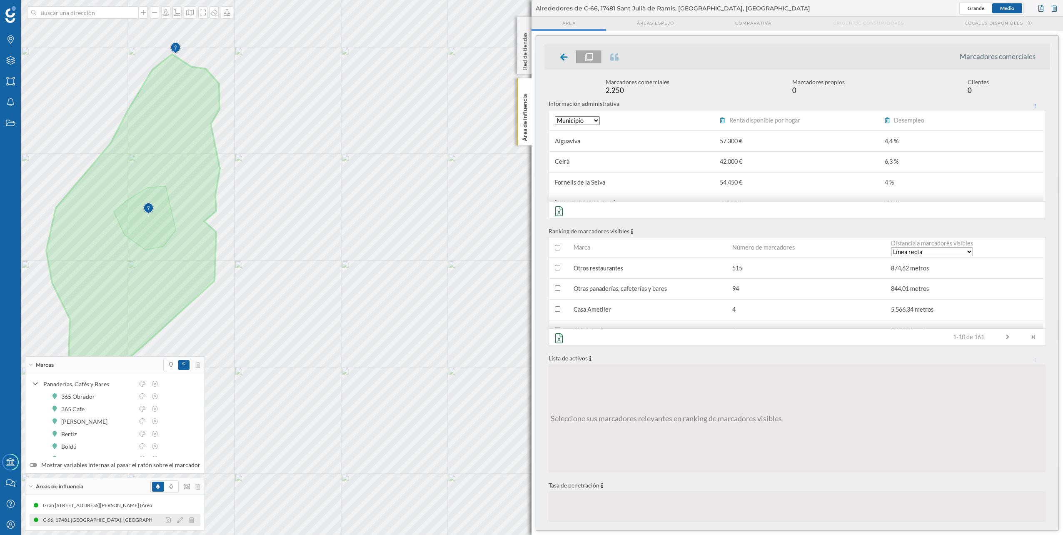
click at [114, 521] on div "C-66, 17481 [GEOGRAPHIC_DATA], [GEOGRAPHIC_DATA], [GEOGRAPHIC_DATA] (Área dibuj…" at bounding box center [153, 520] width 222 height 8
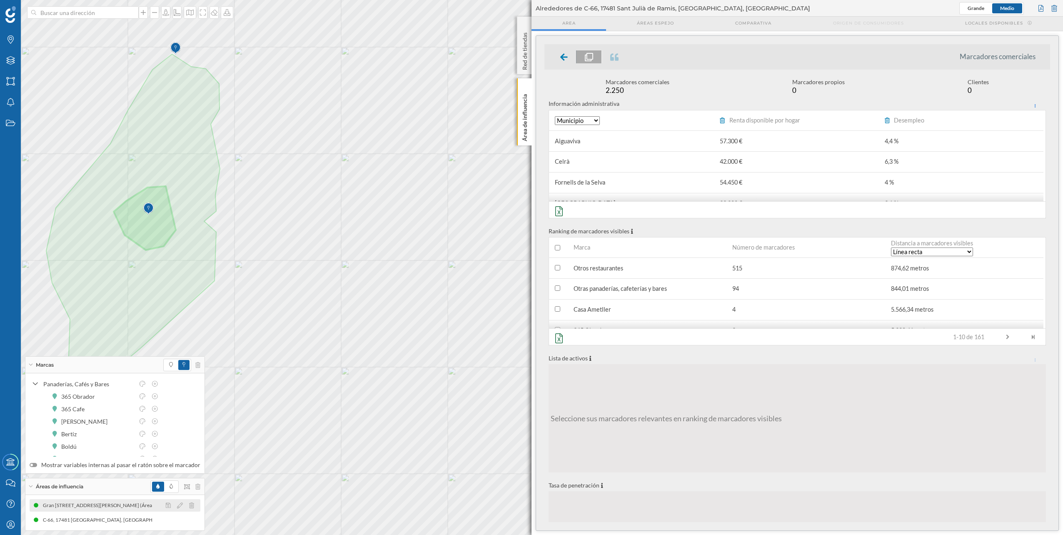
click at [110, 504] on div "Gran [STREET_ADDRESS][PERSON_NAME] (Área dibujada)" at bounding box center [110, 505] width 135 height 8
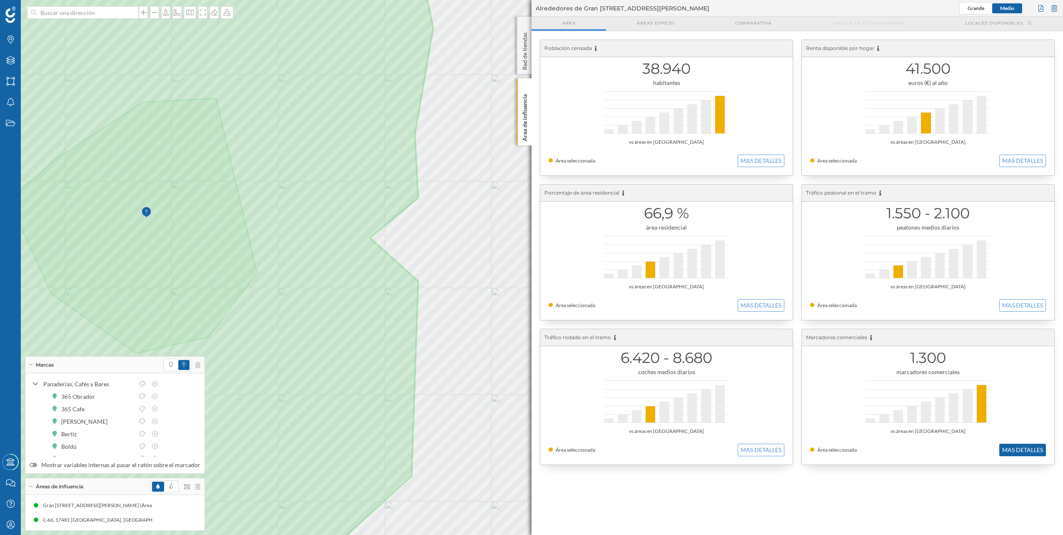
click at [1018, 450] on button "MAS DETALLES" at bounding box center [1022, 450] width 47 height 12
